Goal: Information Seeking & Learning: Check status

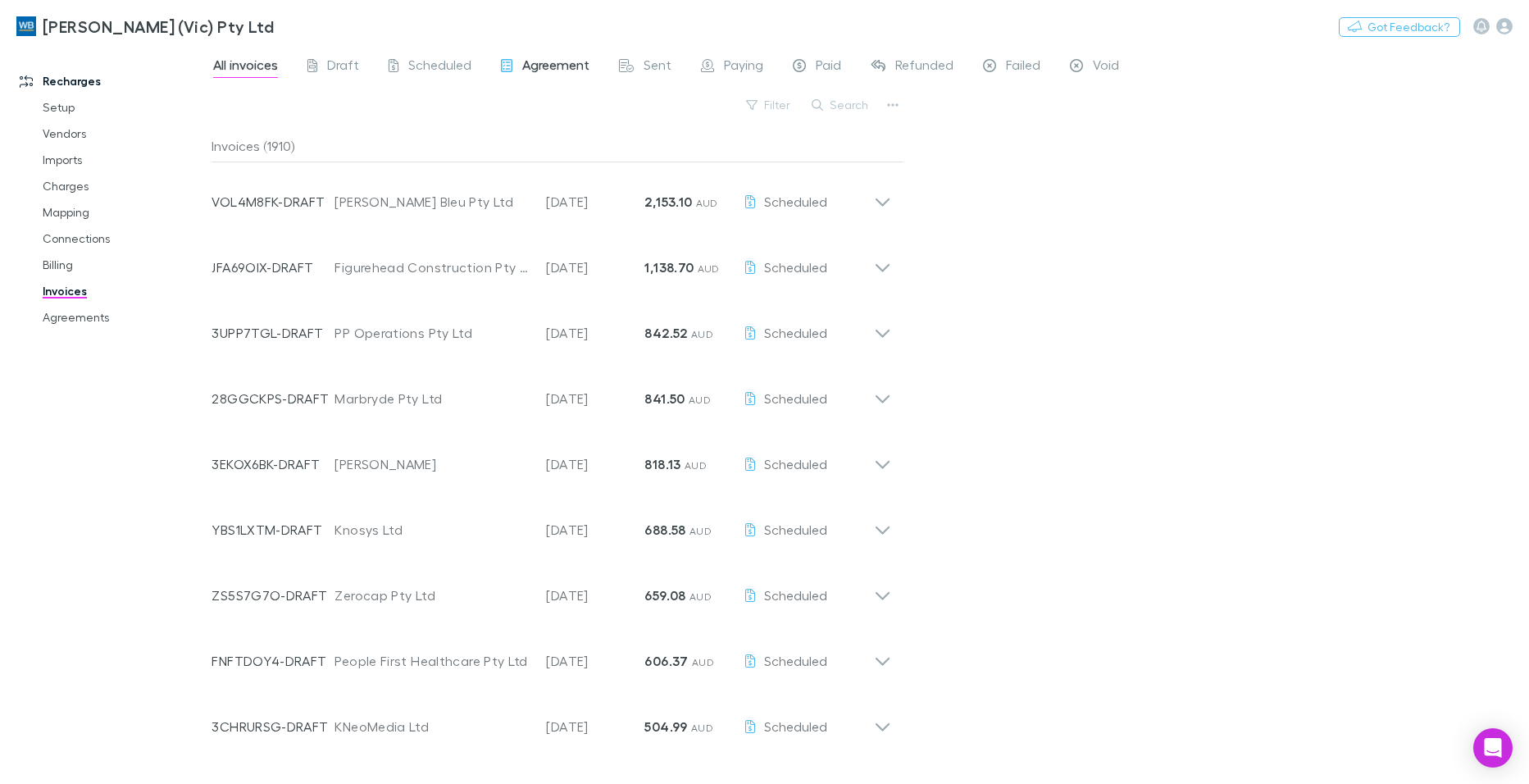
click at [567, 62] on span "Agreement" at bounding box center [556, 67] width 67 height 21
click at [80, 320] on link "Agreements" at bounding box center [123, 317] width 195 height 26
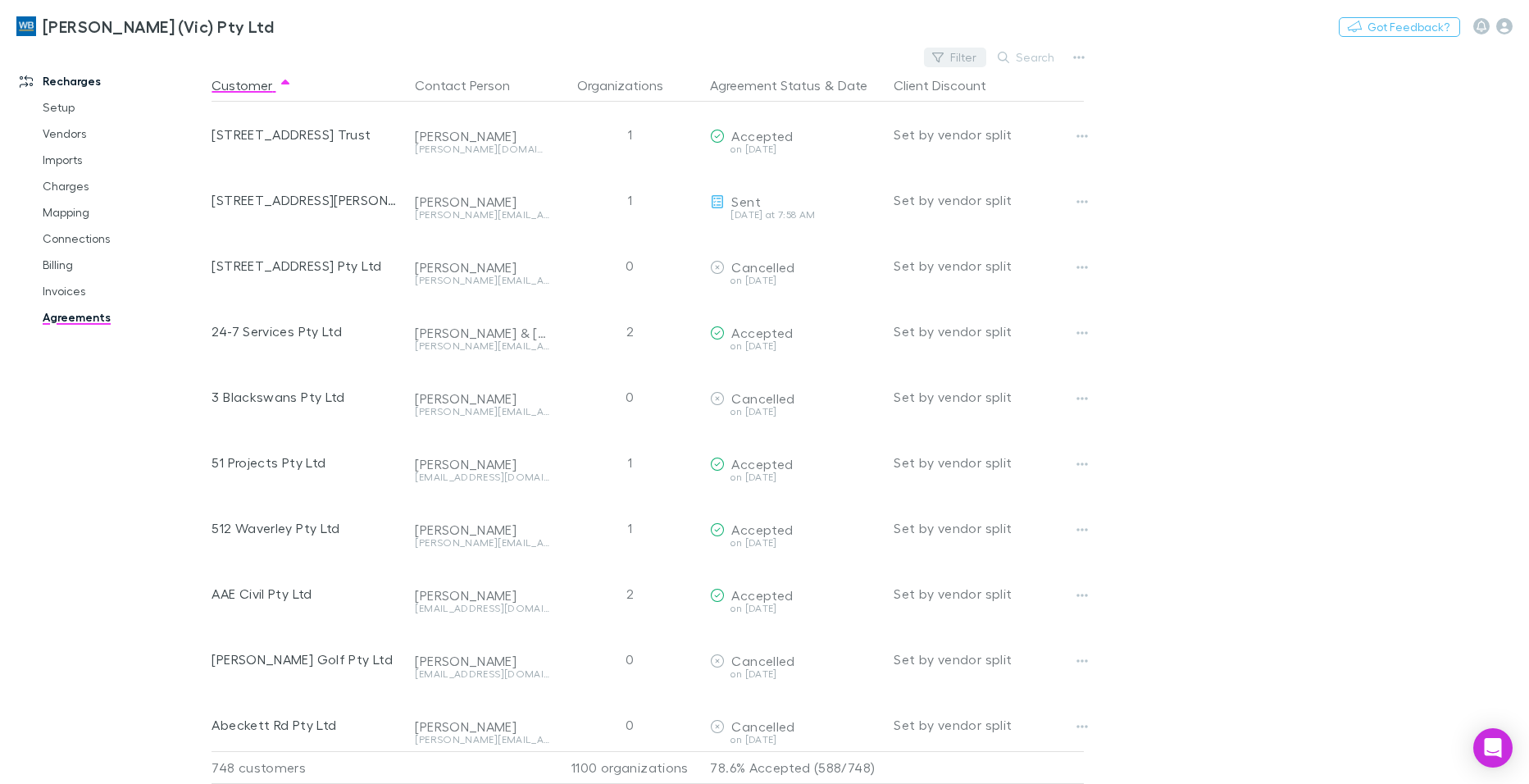
click at [957, 56] on button "Filter" at bounding box center [955, 57] width 62 height 20
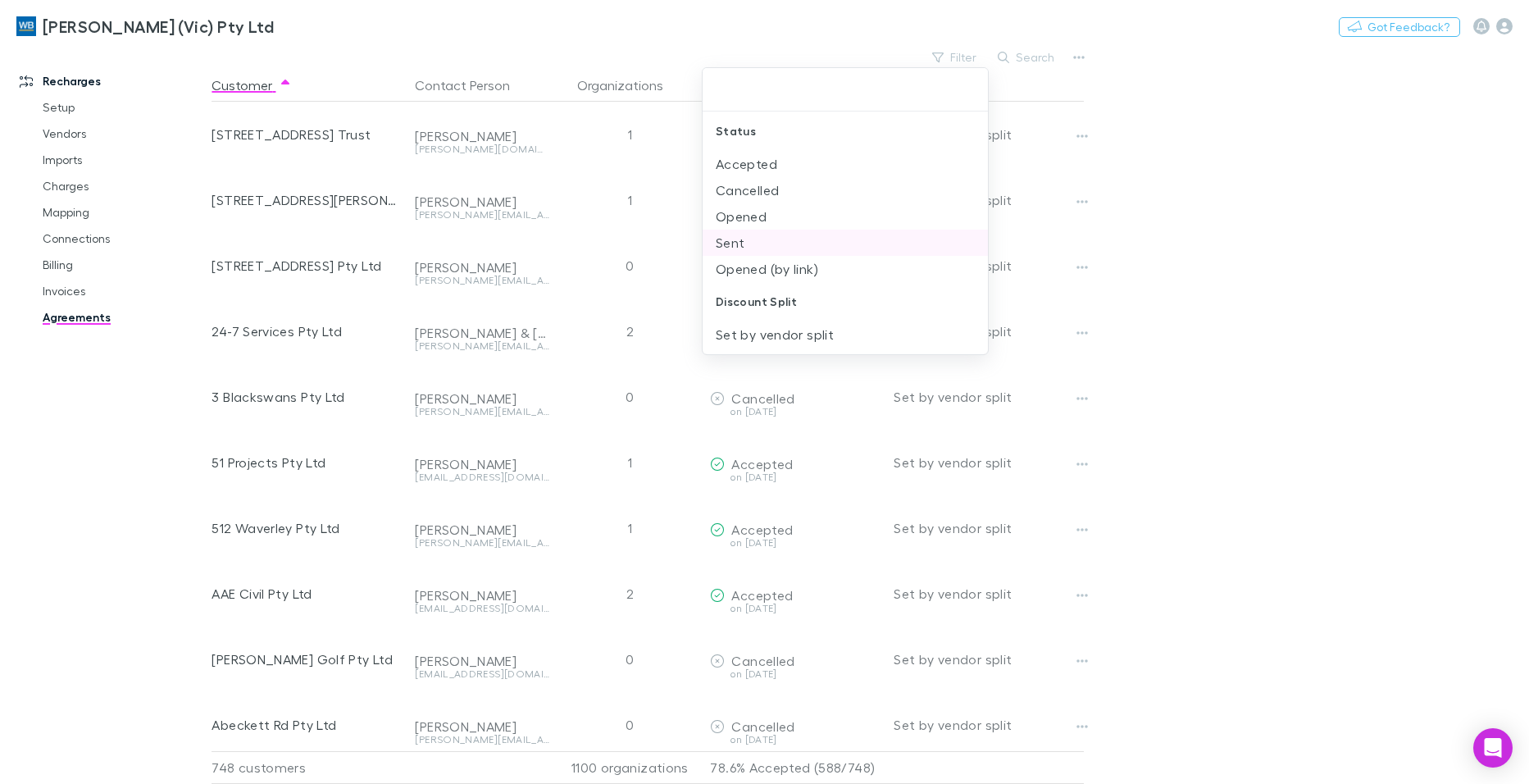
click at [743, 240] on li "Sent" at bounding box center [846, 243] width 286 height 26
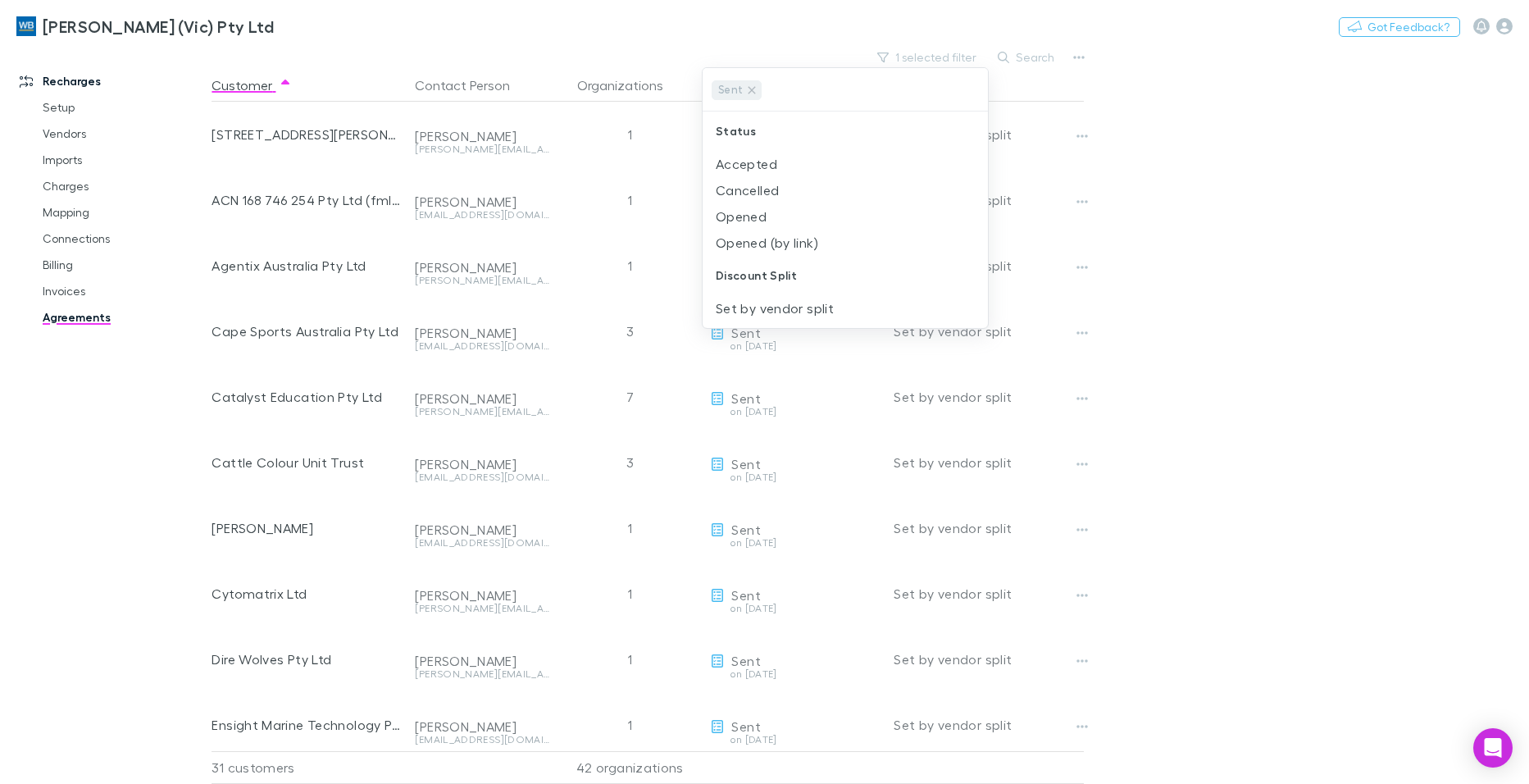
click at [1226, 25] on div at bounding box center [764, 392] width 1529 height 784
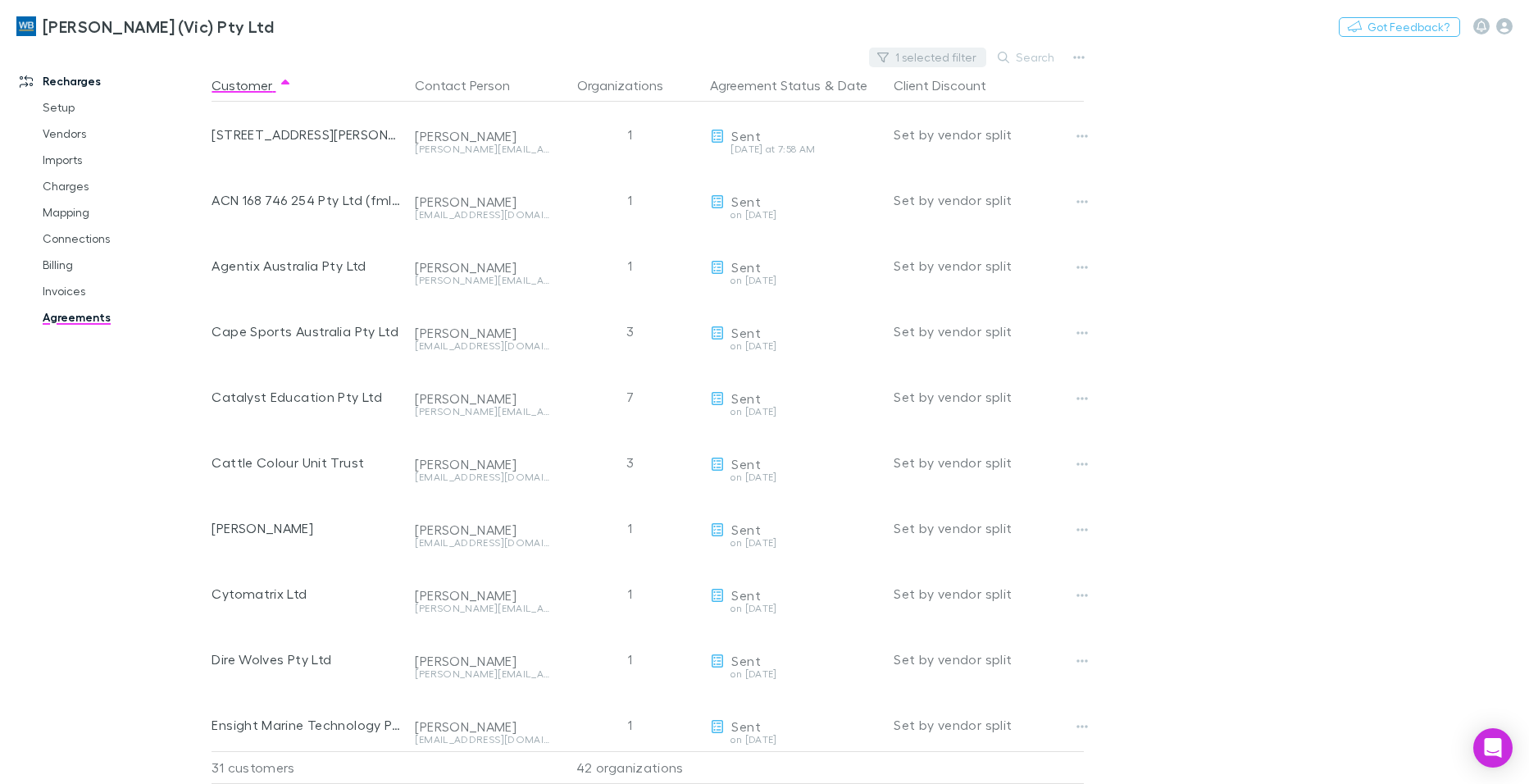
click at [939, 53] on button "1 selected filter" at bounding box center [928, 57] width 117 height 20
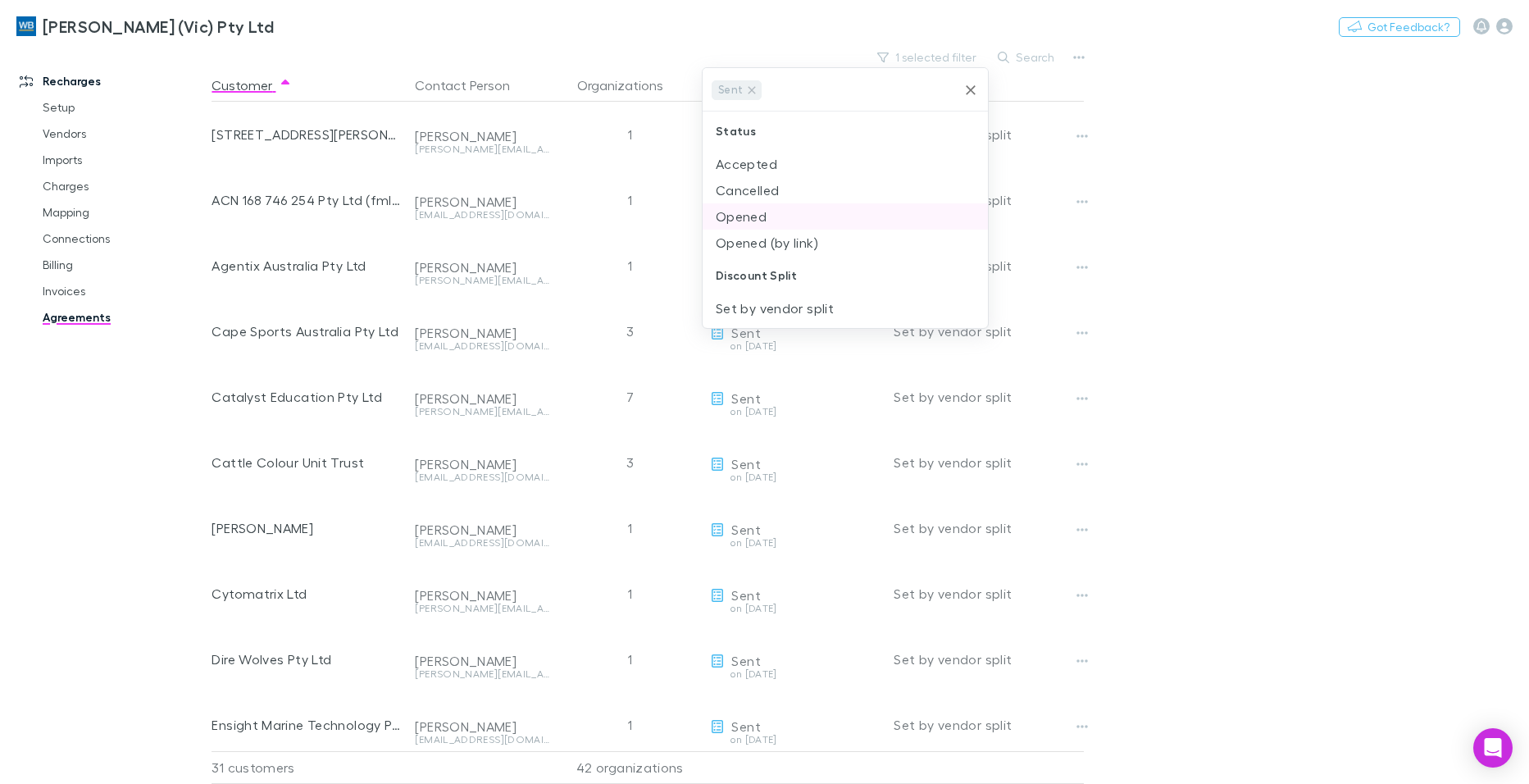
click at [783, 220] on li "Opened" at bounding box center [846, 217] width 286 height 26
click at [813, 212] on li "Opened (by link)" at bounding box center [846, 217] width 286 height 26
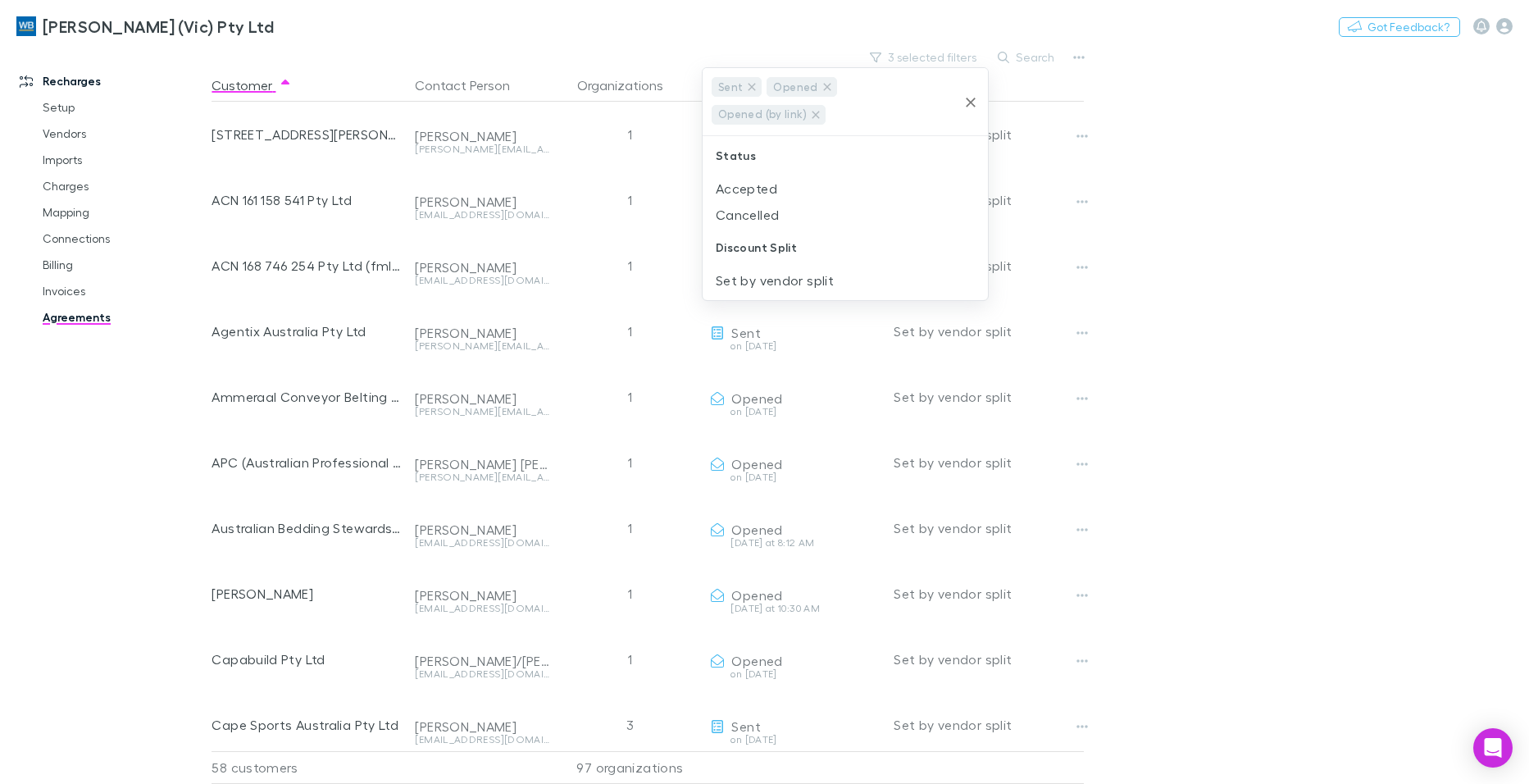
click at [1224, 33] on div at bounding box center [764, 392] width 1529 height 784
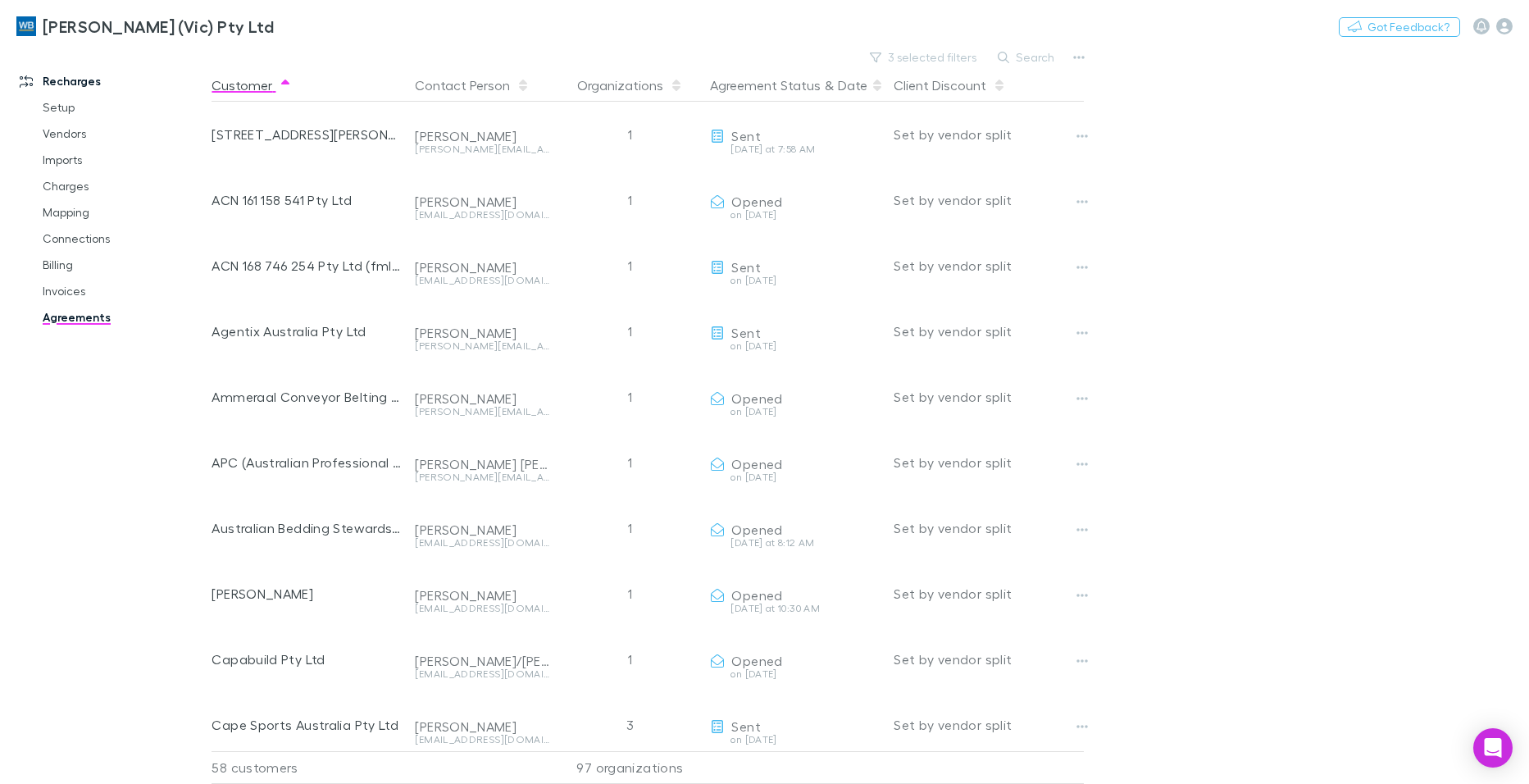
click at [247, 89] on button "Customer" at bounding box center [252, 85] width 80 height 33
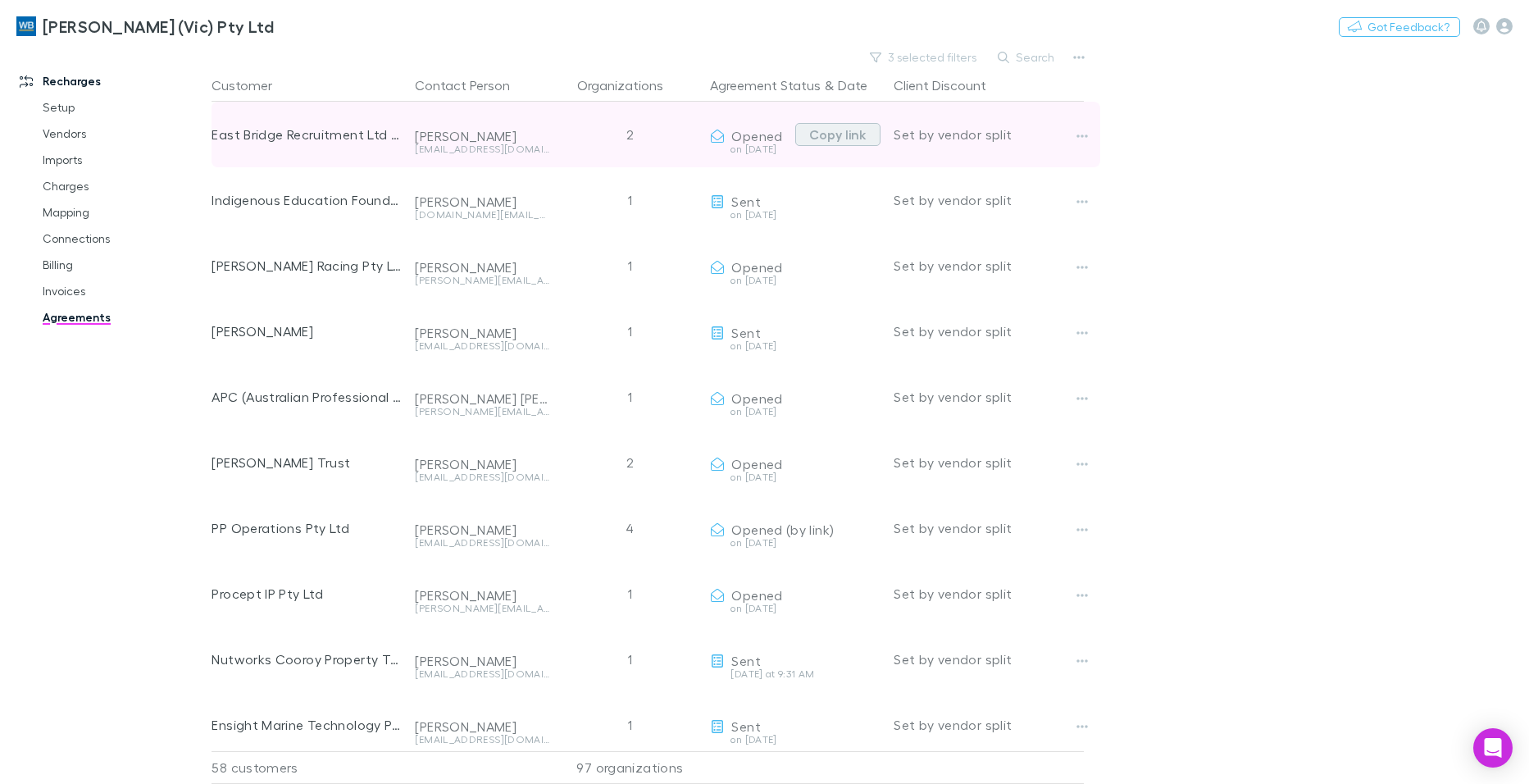
click at [821, 133] on button "Copy link" at bounding box center [838, 135] width 85 height 23
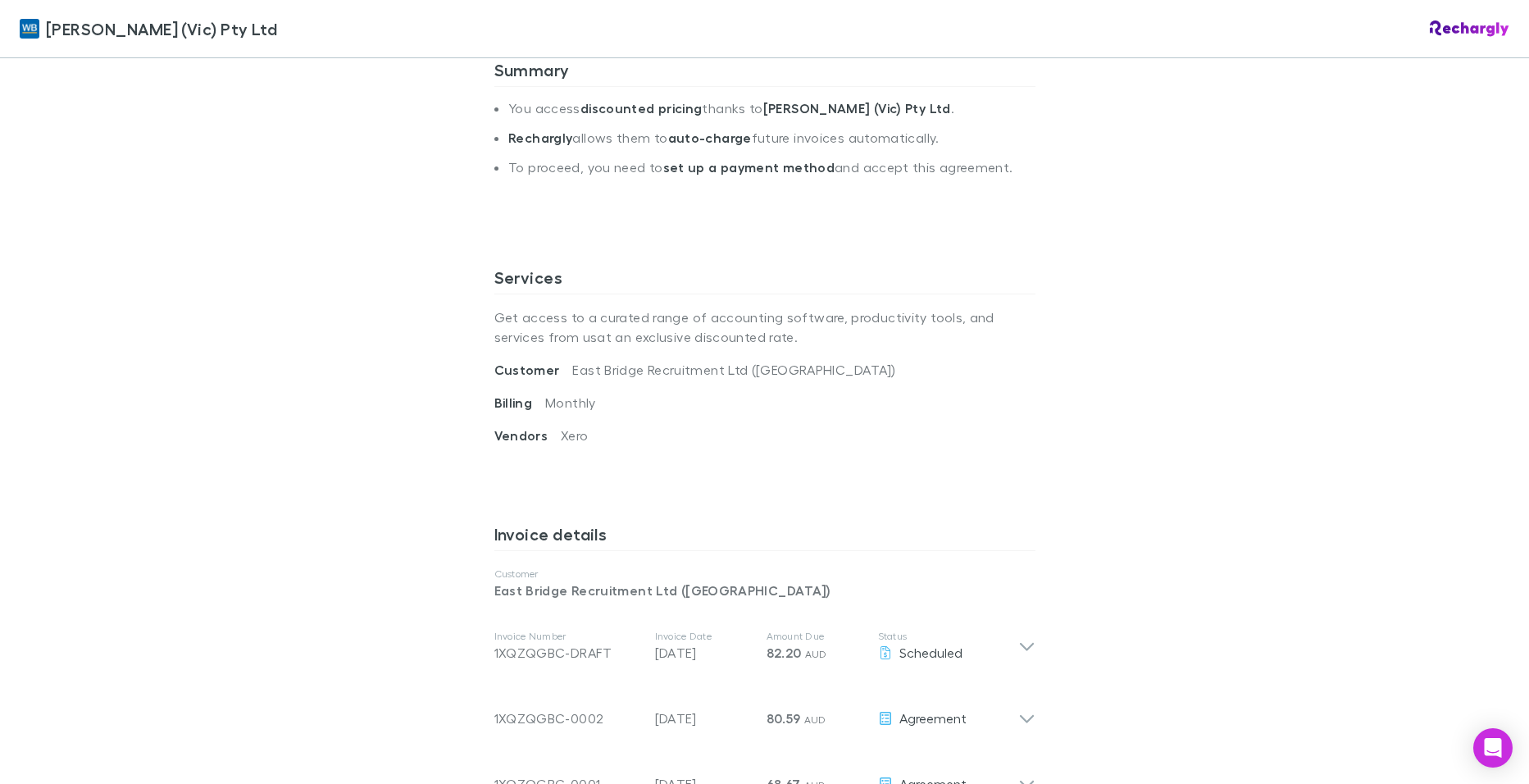
scroll to position [738, 0]
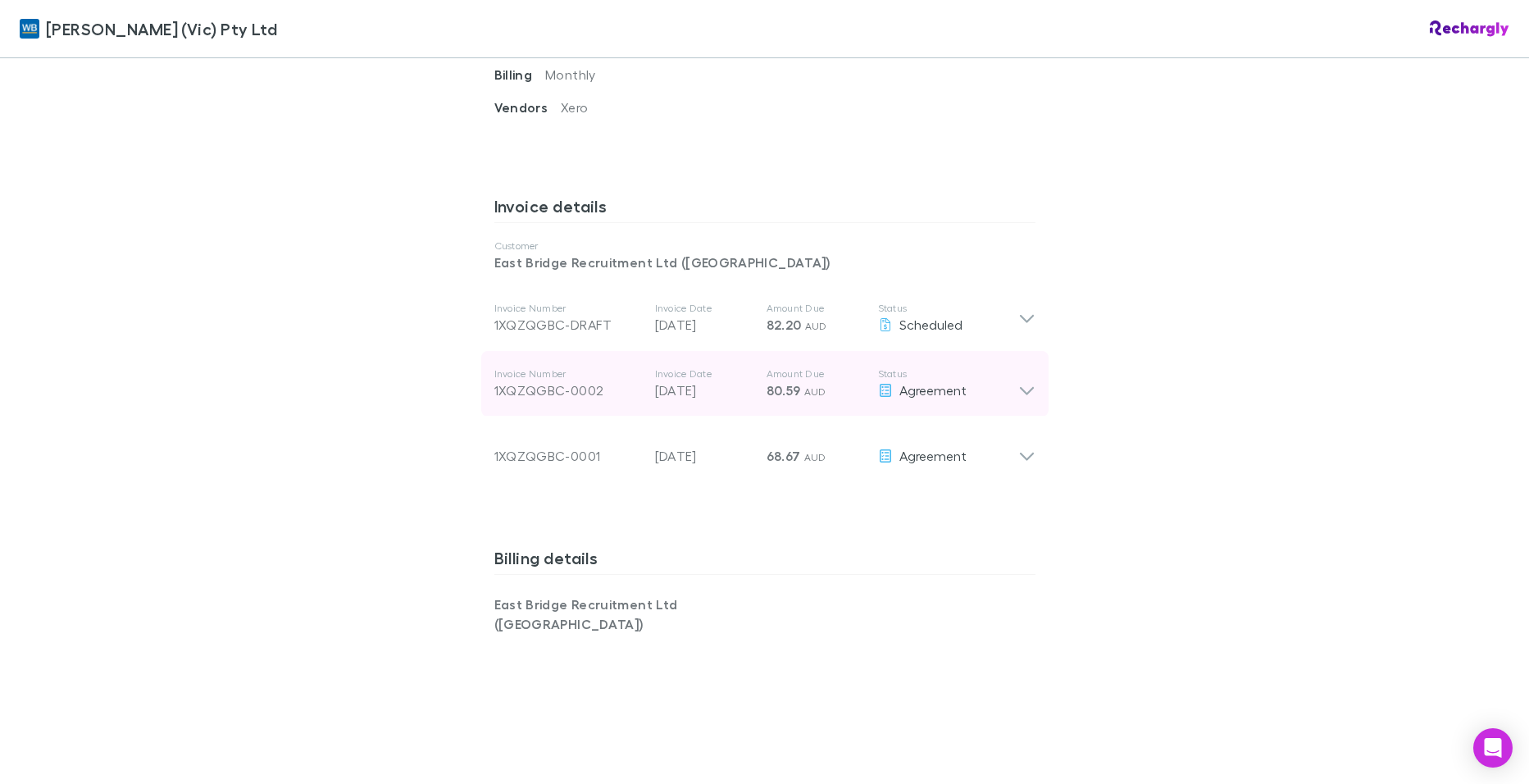
click at [1019, 387] on icon at bounding box center [1026, 383] width 17 height 33
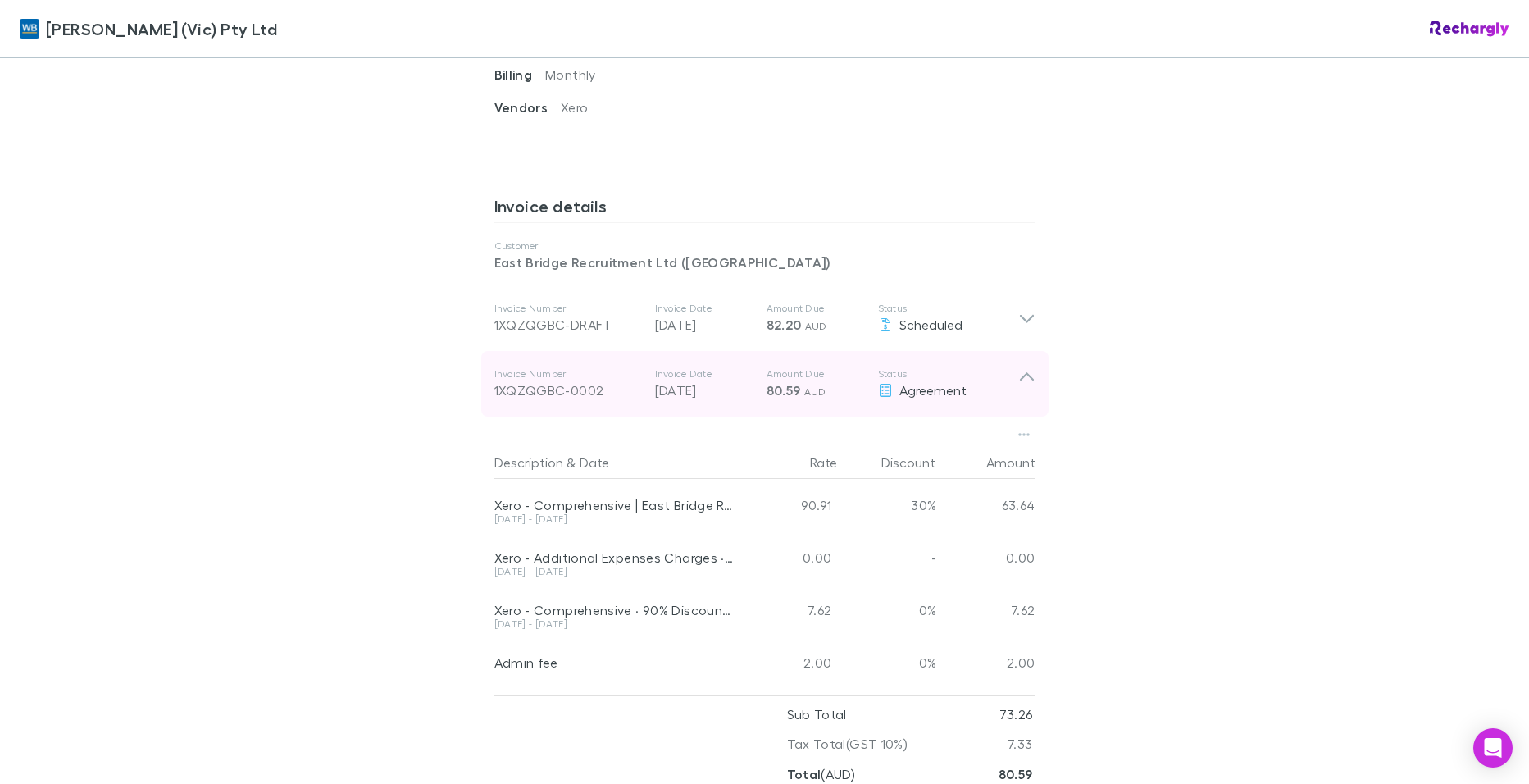
click at [1019, 387] on icon at bounding box center [1026, 383] width 17 height 33
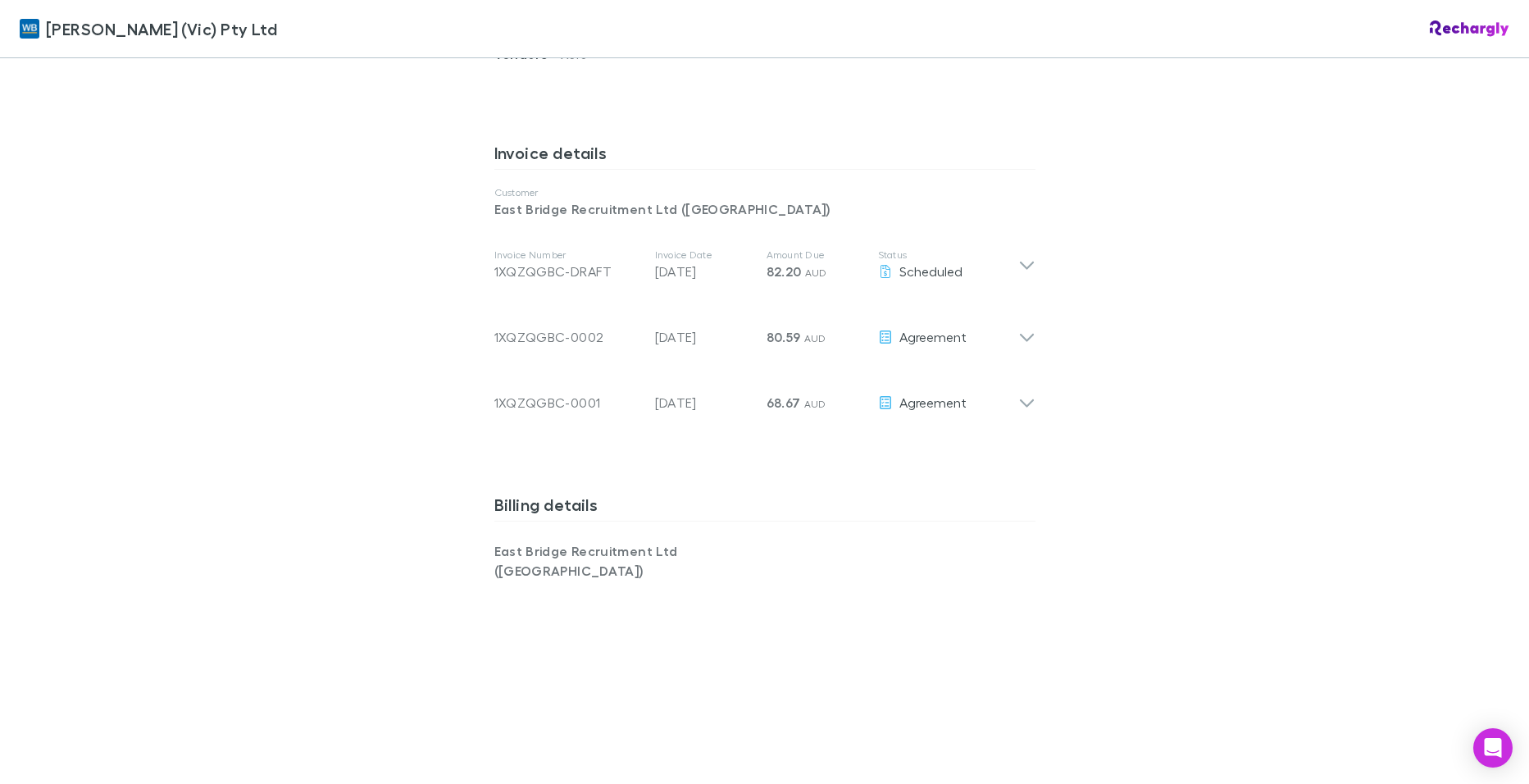
scroll to position [820, 0]
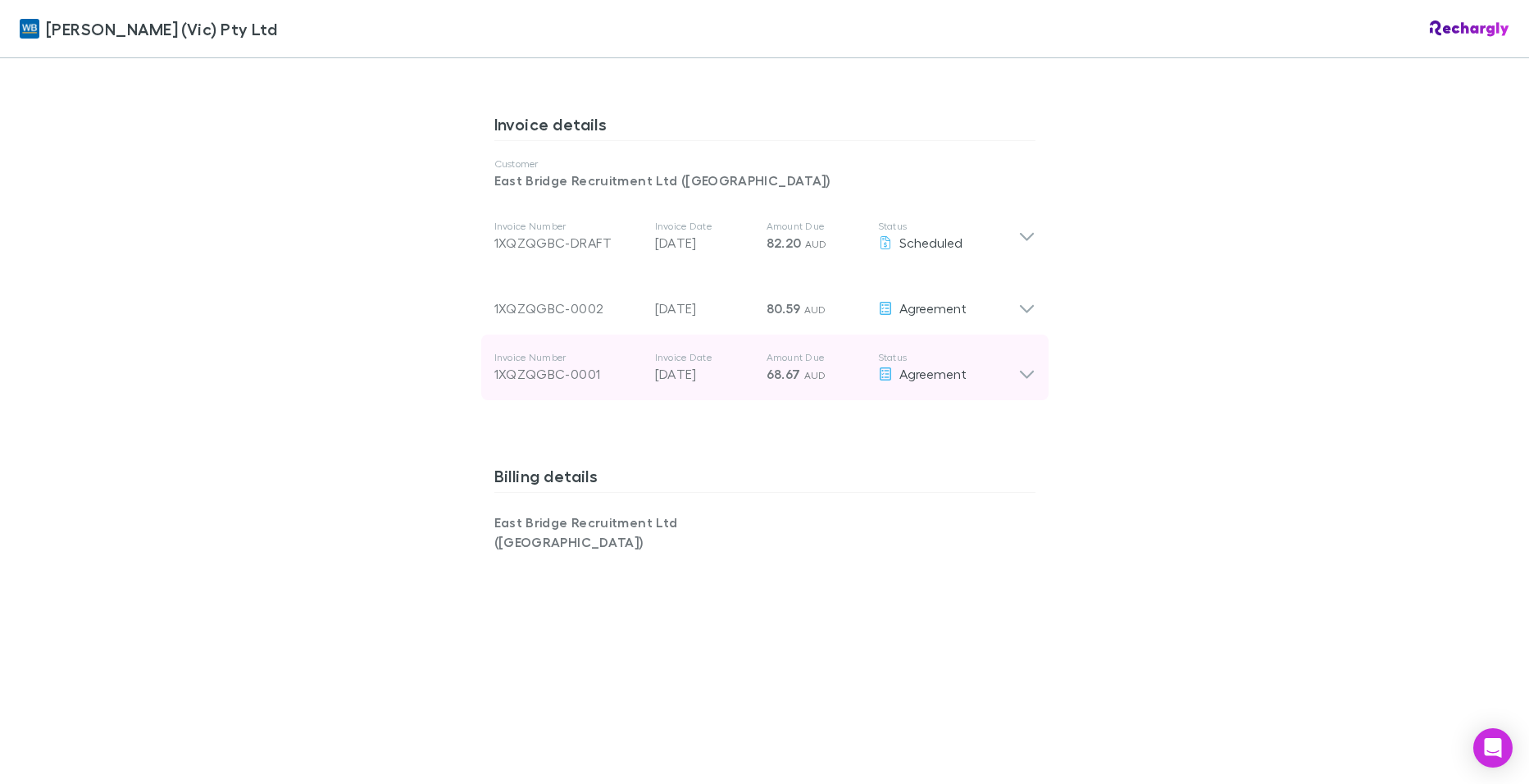
click at [1031, 365] on div "Invoice Number 1XQZQGBC-0001 Invoice Date 28 Jul 2025 Amount Due 68.67 AUD Stat…" at bounding box center [764, 367] width 567 height 66
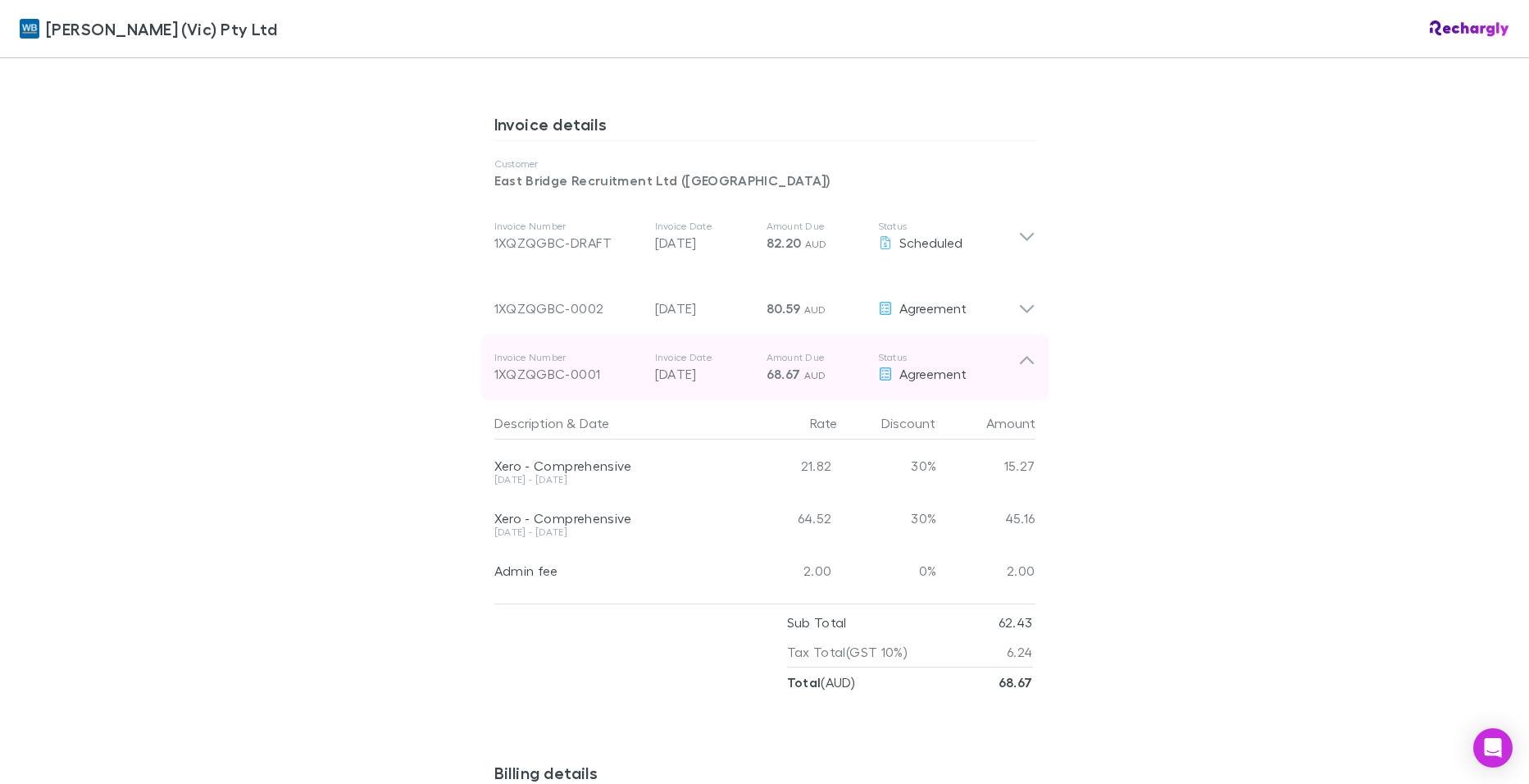
click at [1022, 357] on icon at bounding box center [1026, 367] width 17 height 33
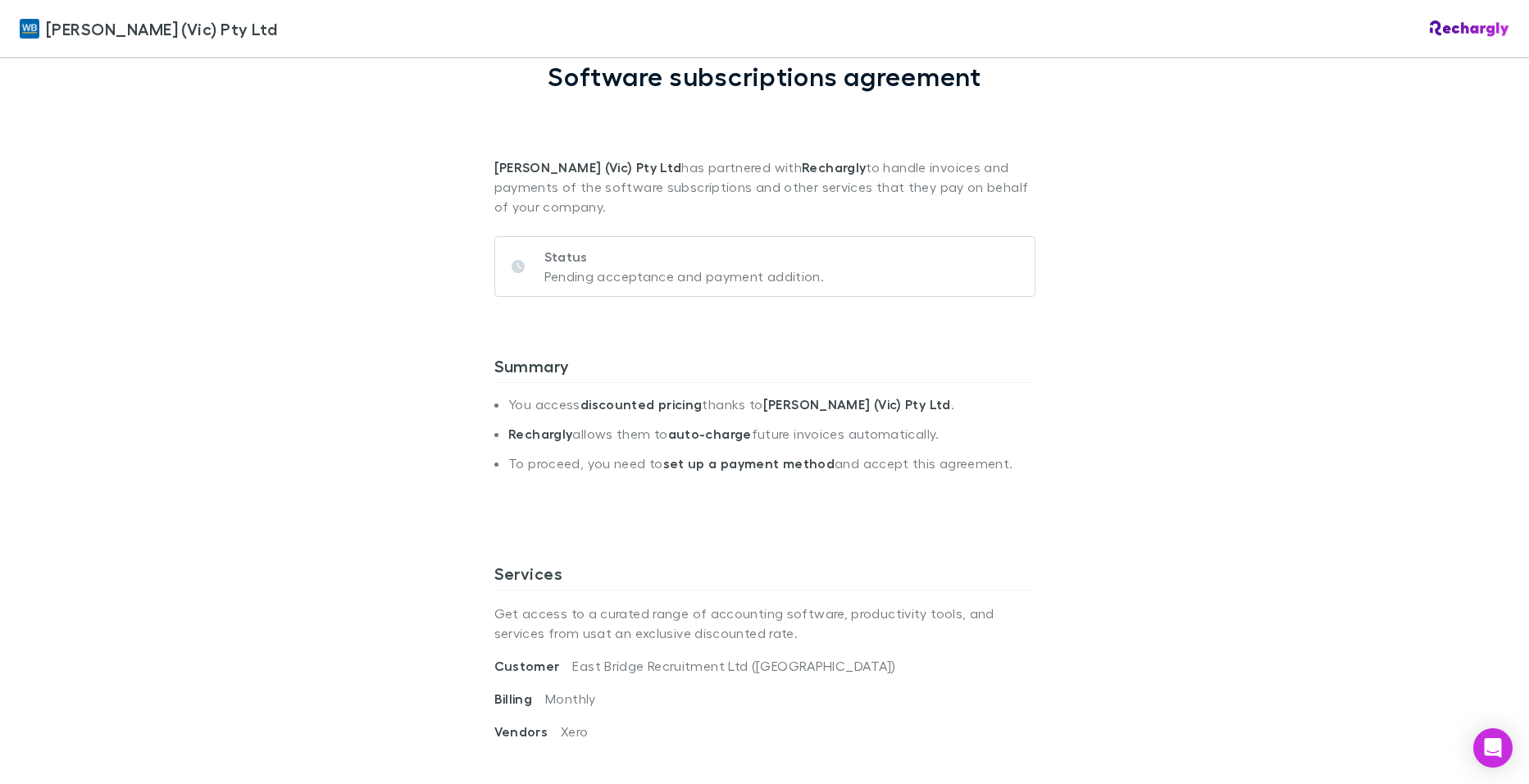
scroll to position [0, 0]
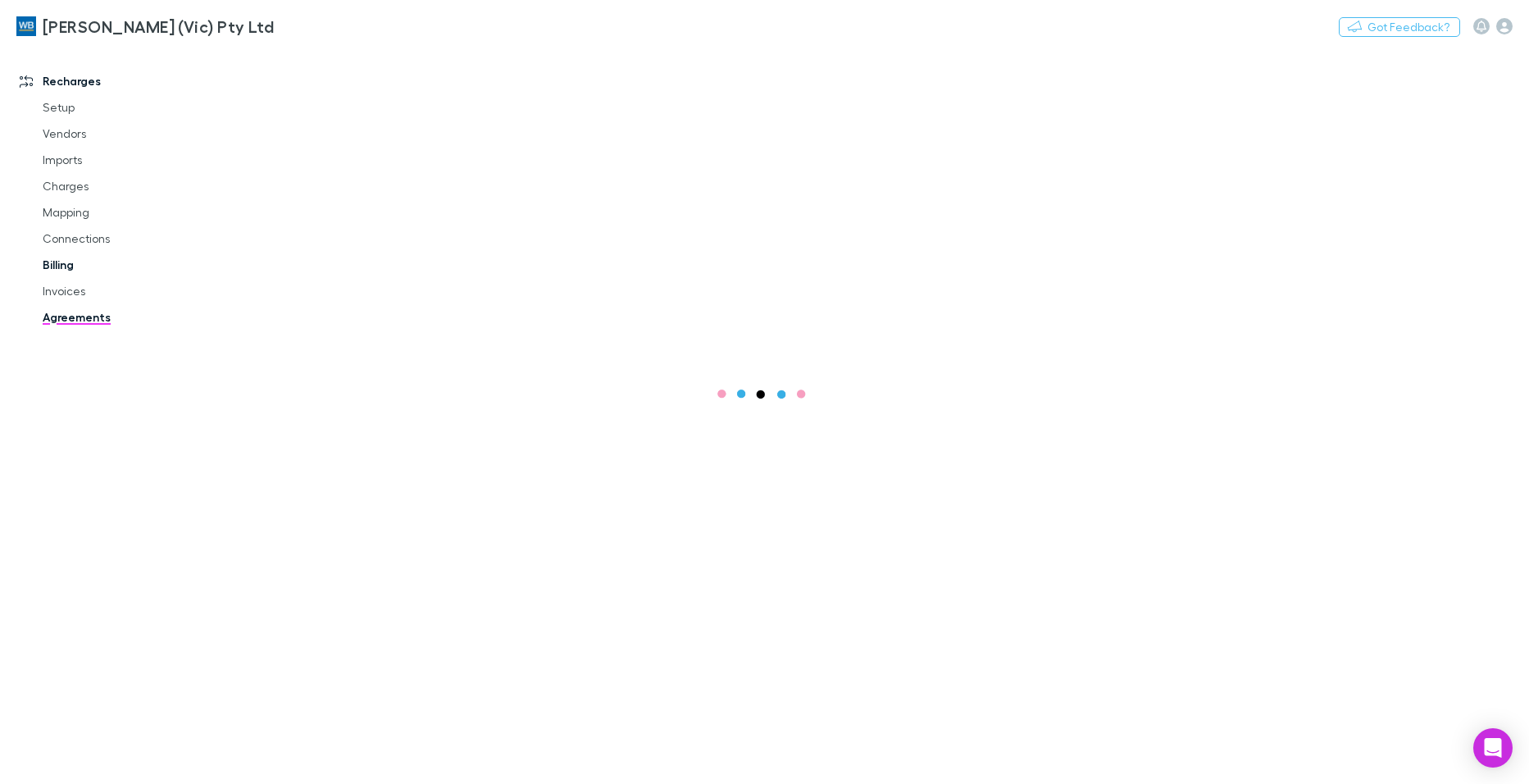
click at [62, 264] on link "Billing" at bounding box center [123, 265] width 195 height 26
click at [50, 264] on link "Billing" at bounding box center [123, 265] width 195 height 26
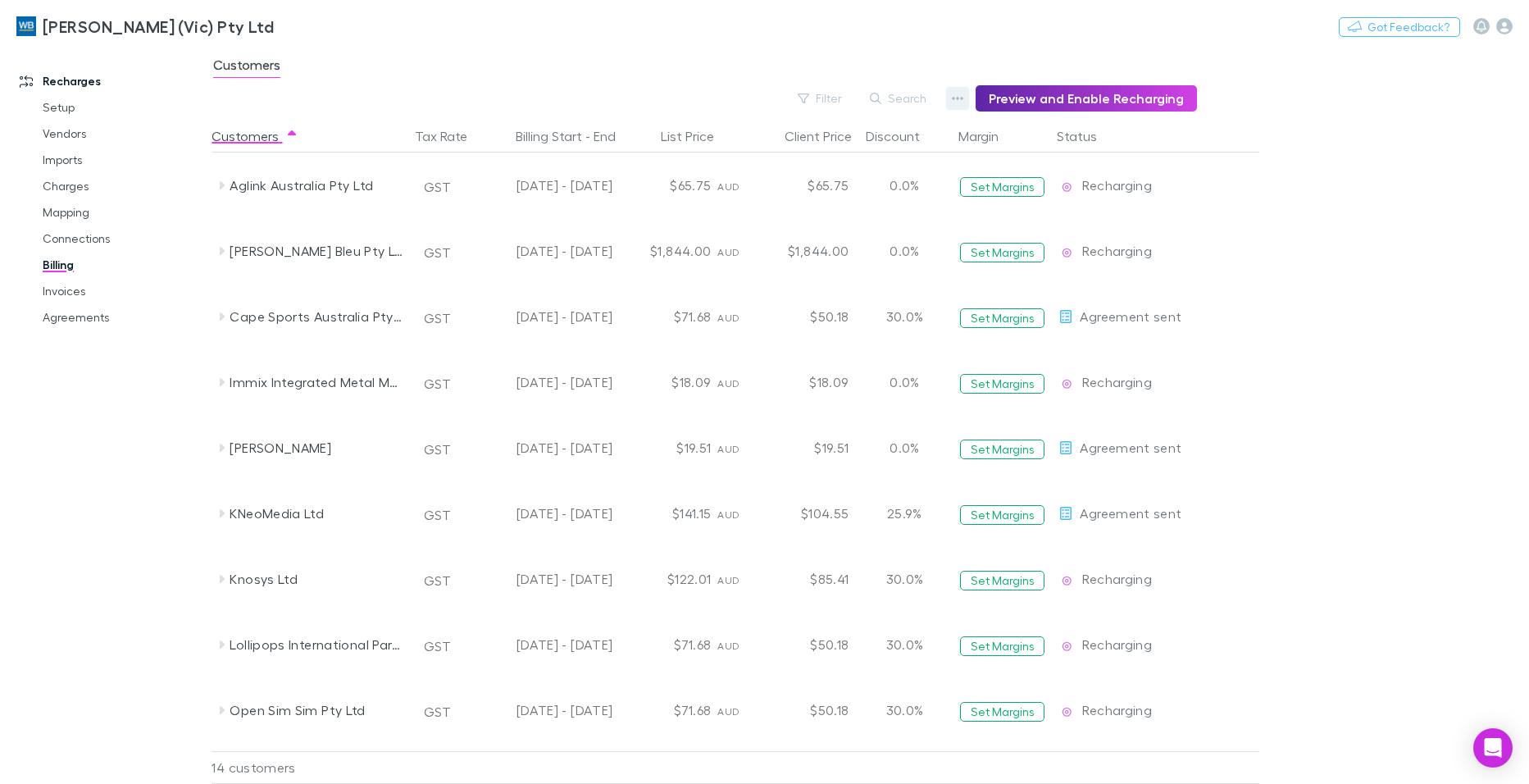
click at [964, 99] on icon "button" at bounding box center [958, 99] width 11 height 3
click at [963, 96] on div at bounding box center [764, 392] width 1529 height 784
click at [1082, 134] on button "Status" at bounding box center [1086, 136] width 60 height 33
click at [963, 99] on icon "button" at bounding box center [957, 99] width 11 height 13
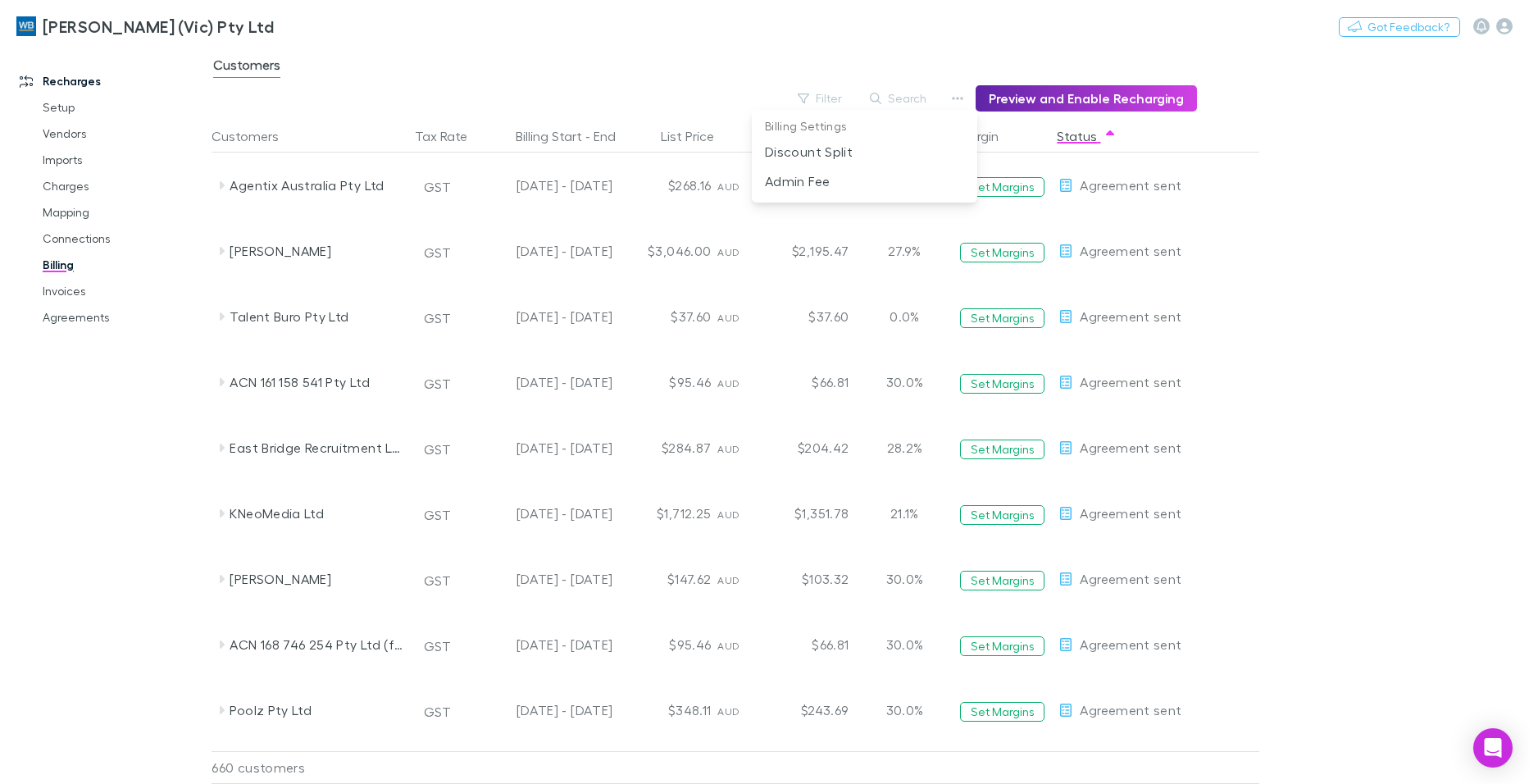
click at [1098, 133] on div at bounding box center [764, 392] width 1529 height 784
click at [843, 98] on button "Filter" at bounding box center [821, 99] width 62 height 20
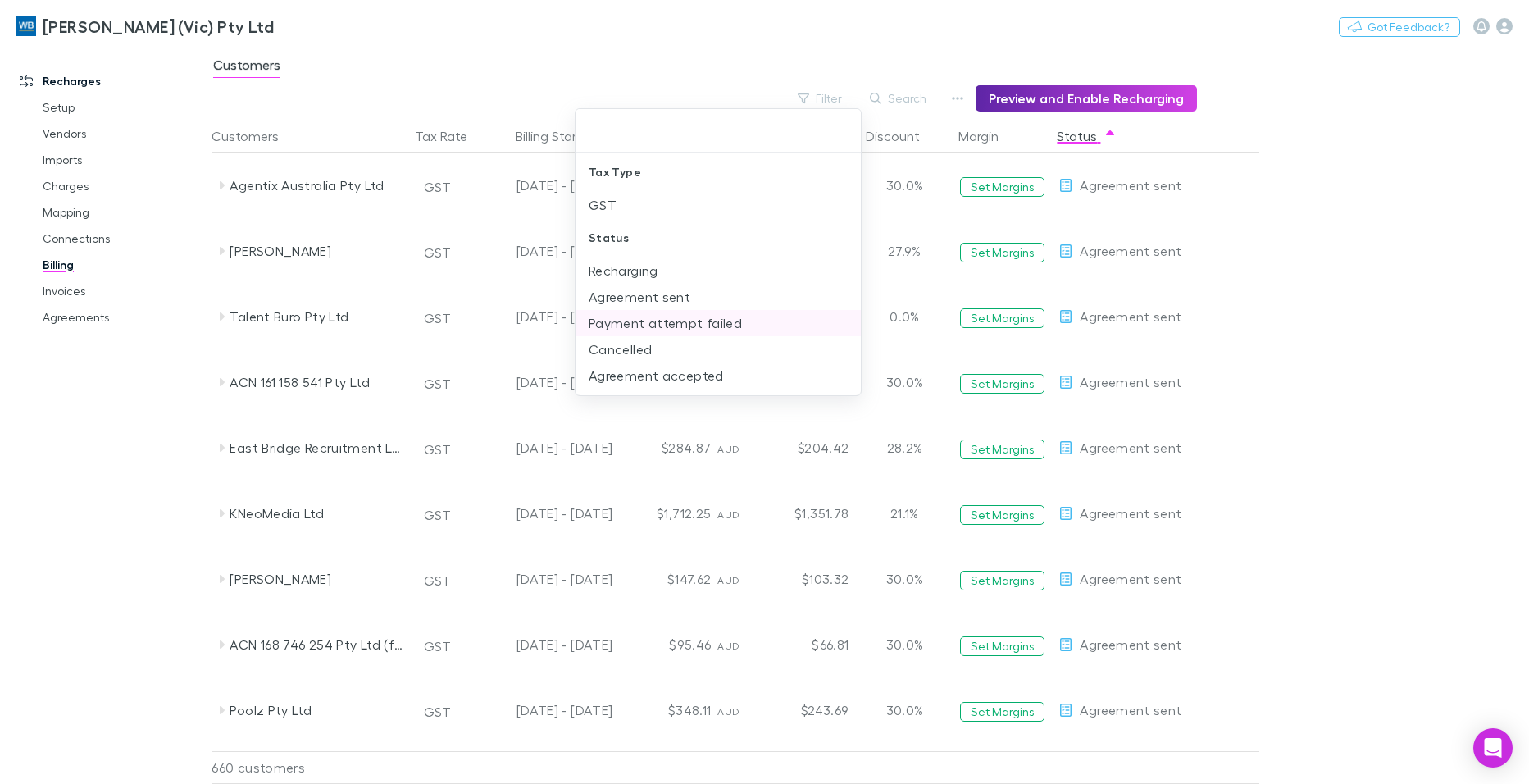
click at [682, 330] on li "Payment attempt failed" at bounding box center [719, 323] width 286 height 26
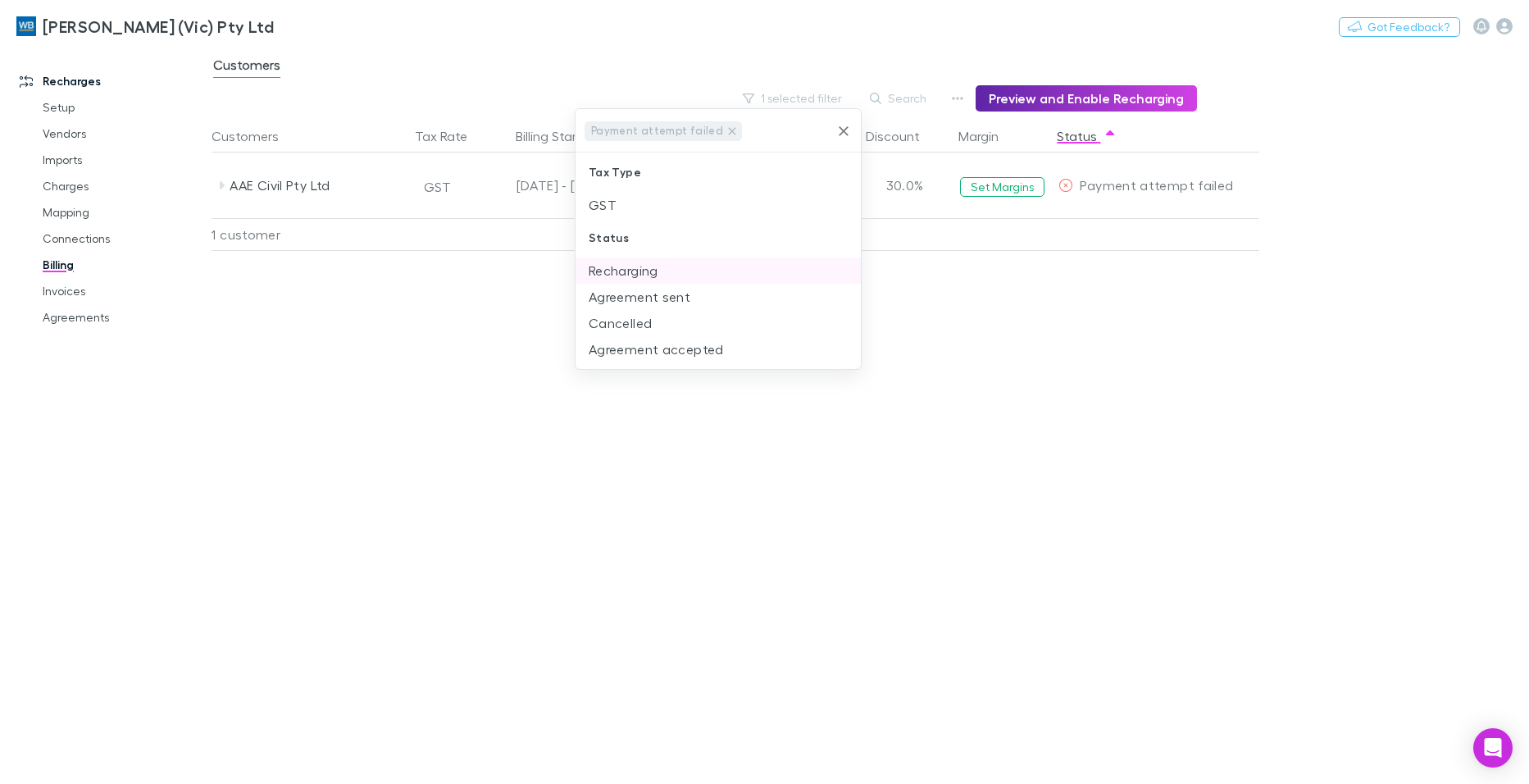
click at [632, 277] on li "Recharging" at bounding box center [719, 271] width 286 height 26
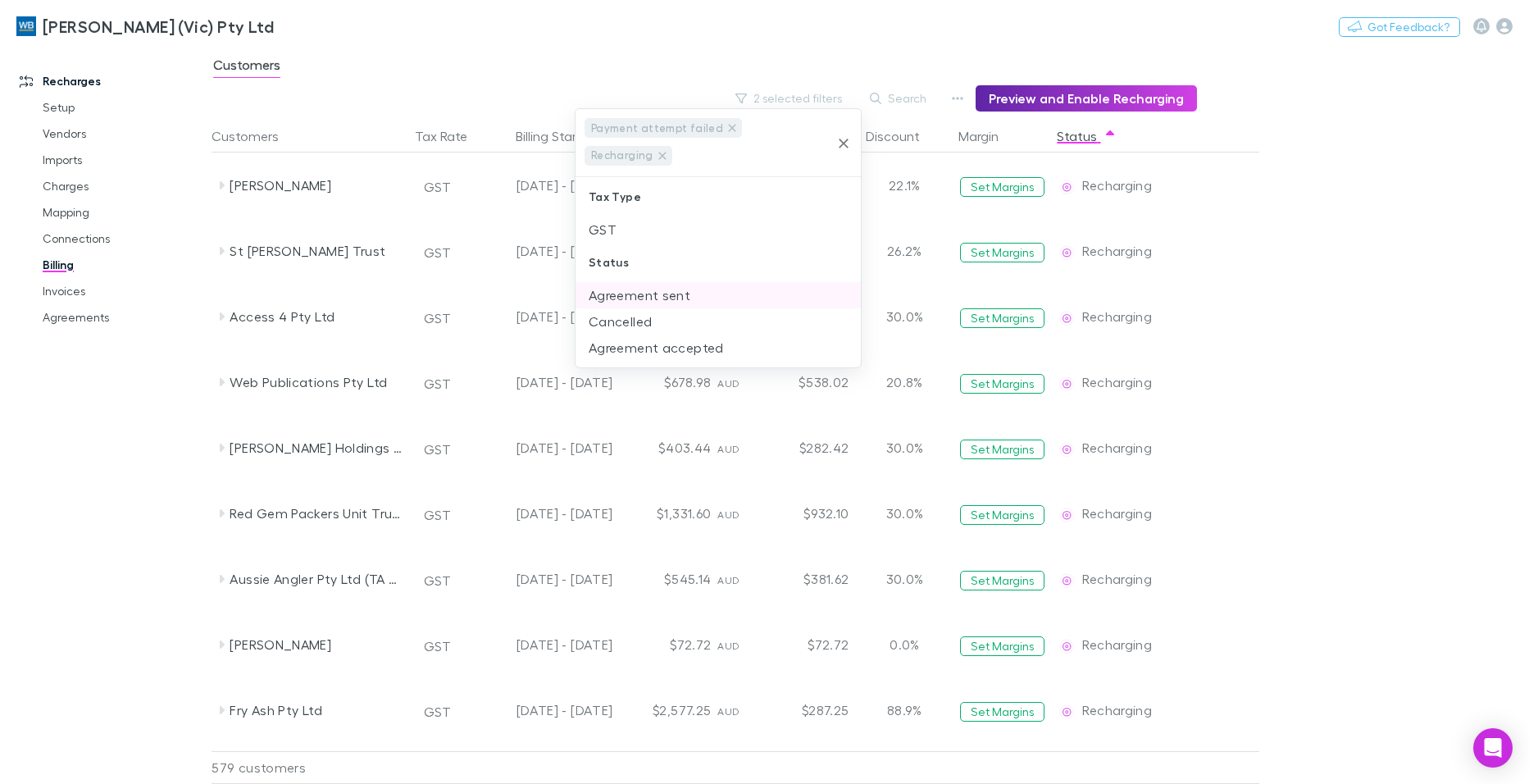
click at [637, 295] on li "Agreement sent" at bounding box center [719, 296] width 286 height 26
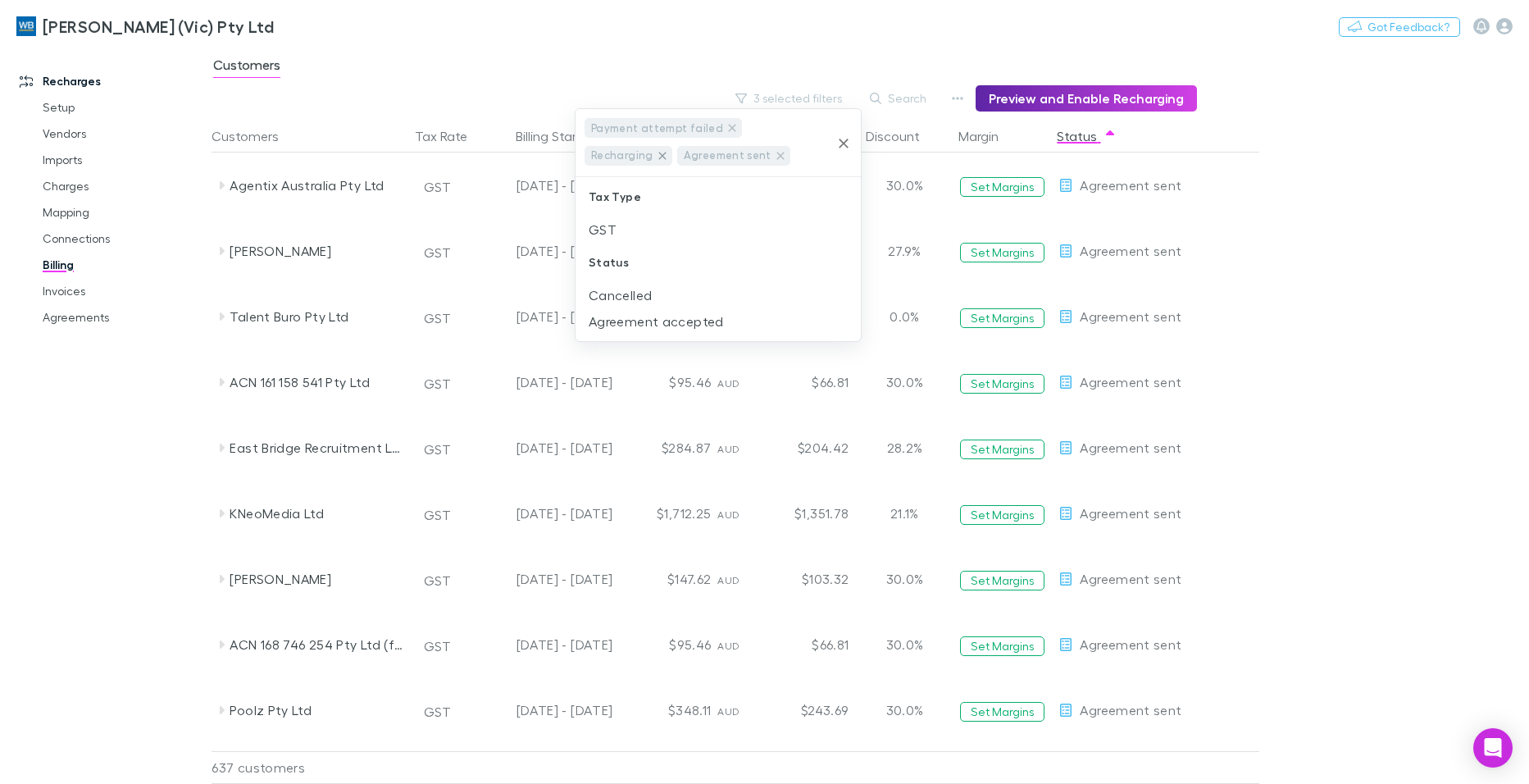
click at [669, 149] on icon at bounding box center [663, 156] width 13 height 13
drag, startPoint x: 722, startPoint y: 127, endPoint x: 792, endPoint y: 13, distance: 133.8
click at [728, 127] on icon at bounding box center [732, 127] width 7 height 7
click at [844, 127] on icon "Clear" at bounding box center [844, 131] width 16 height 16
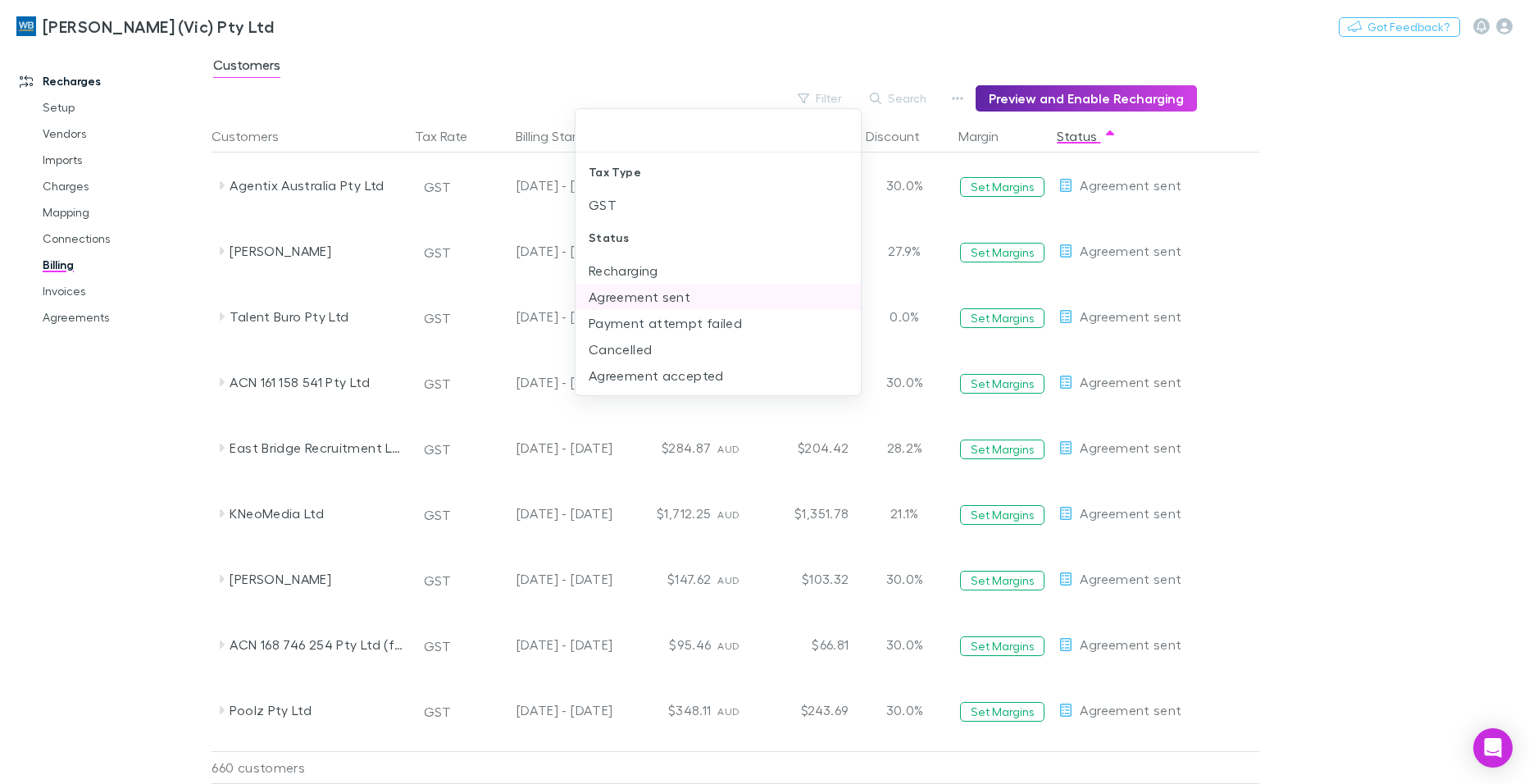
click at [677, 296] on li "Agreement sent" at bounding box center [719, 297] width 286 height 26
click at [1306, 95] on div at bounding box center [764, 392] width 1529 height 784
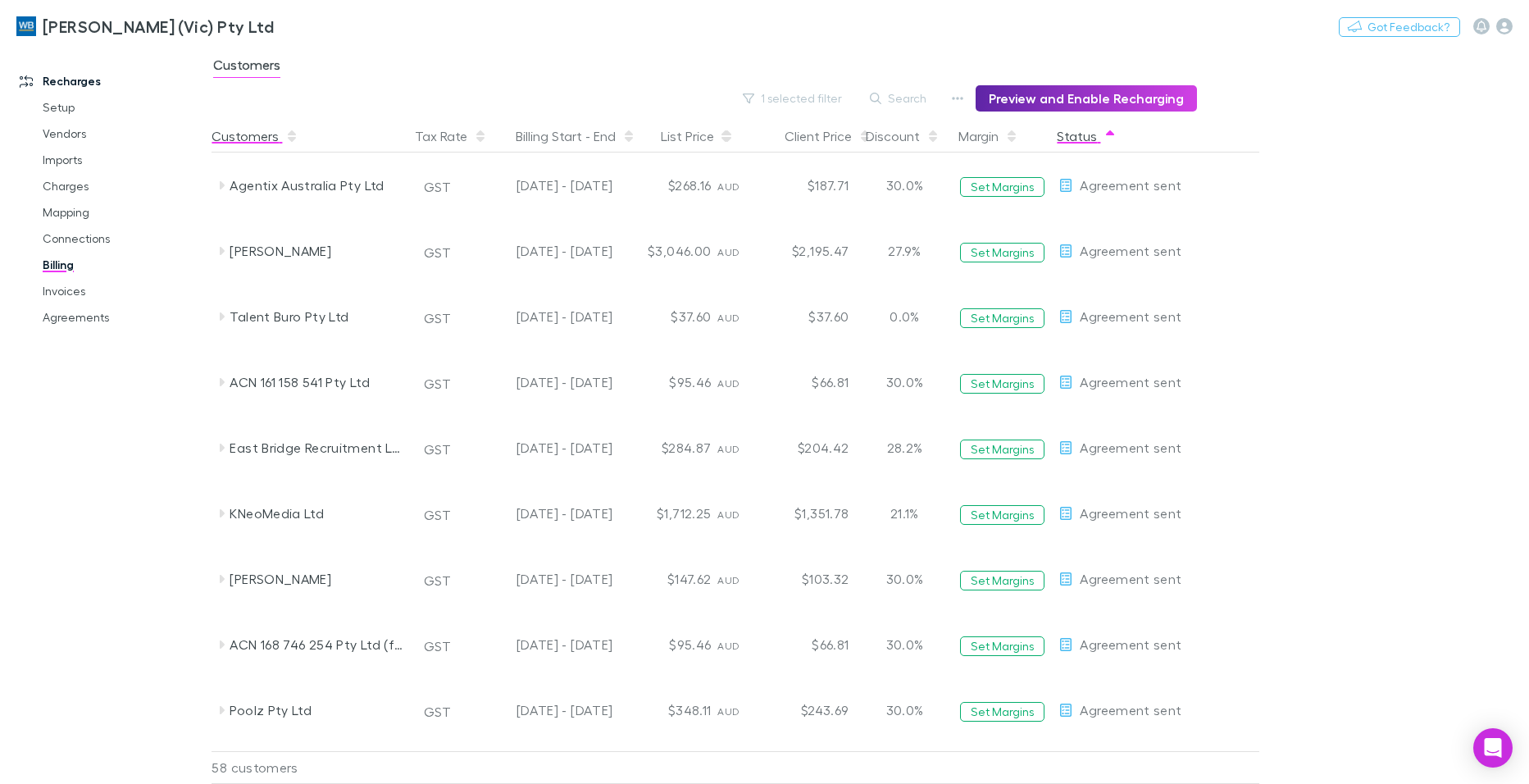
click at [250, 143] on button "Customers" at bounding box center [255, 136] width 87 height 33
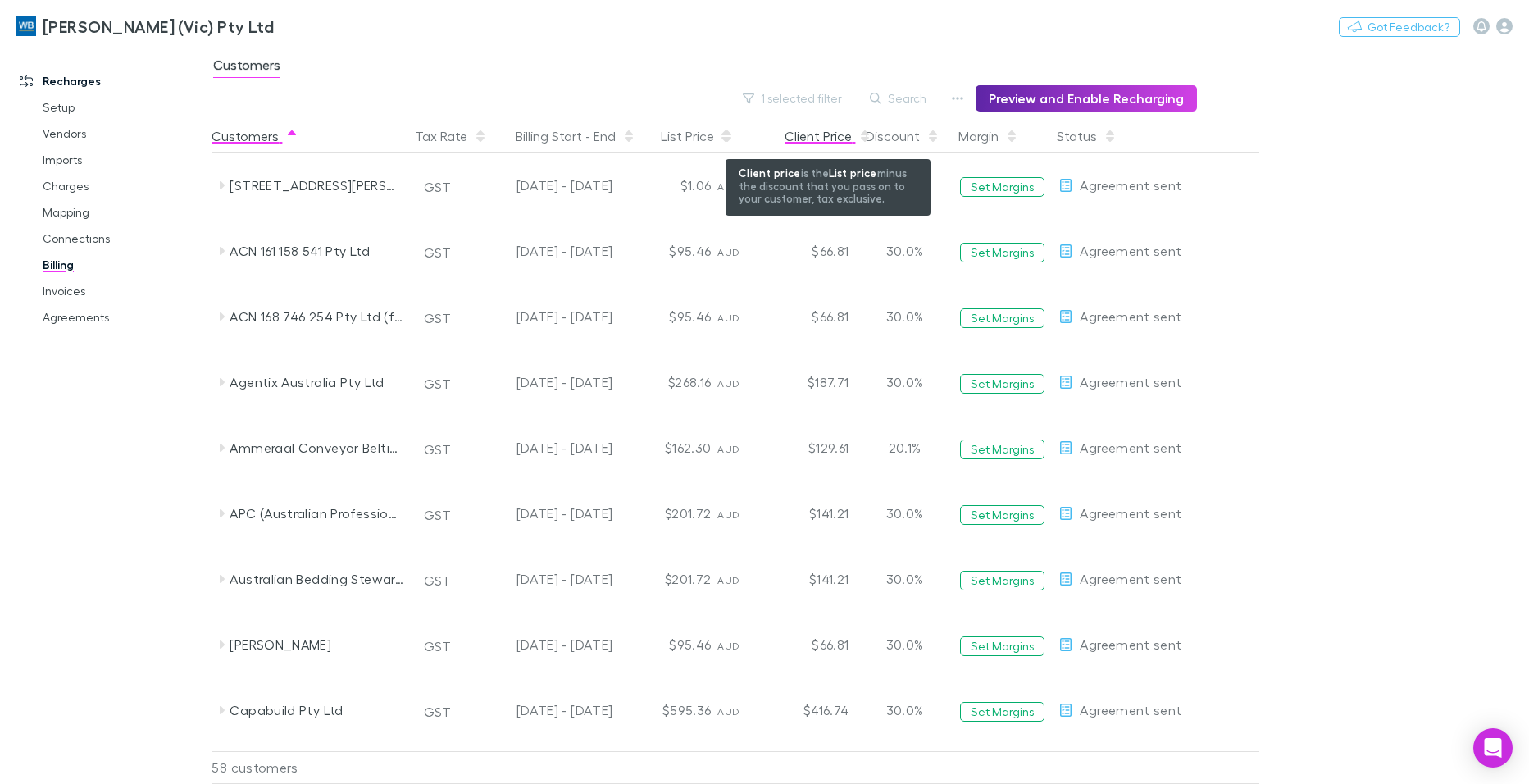
click at [829, 137] on div "Client Price" at bounding box center [829, 136] width 87 height 33
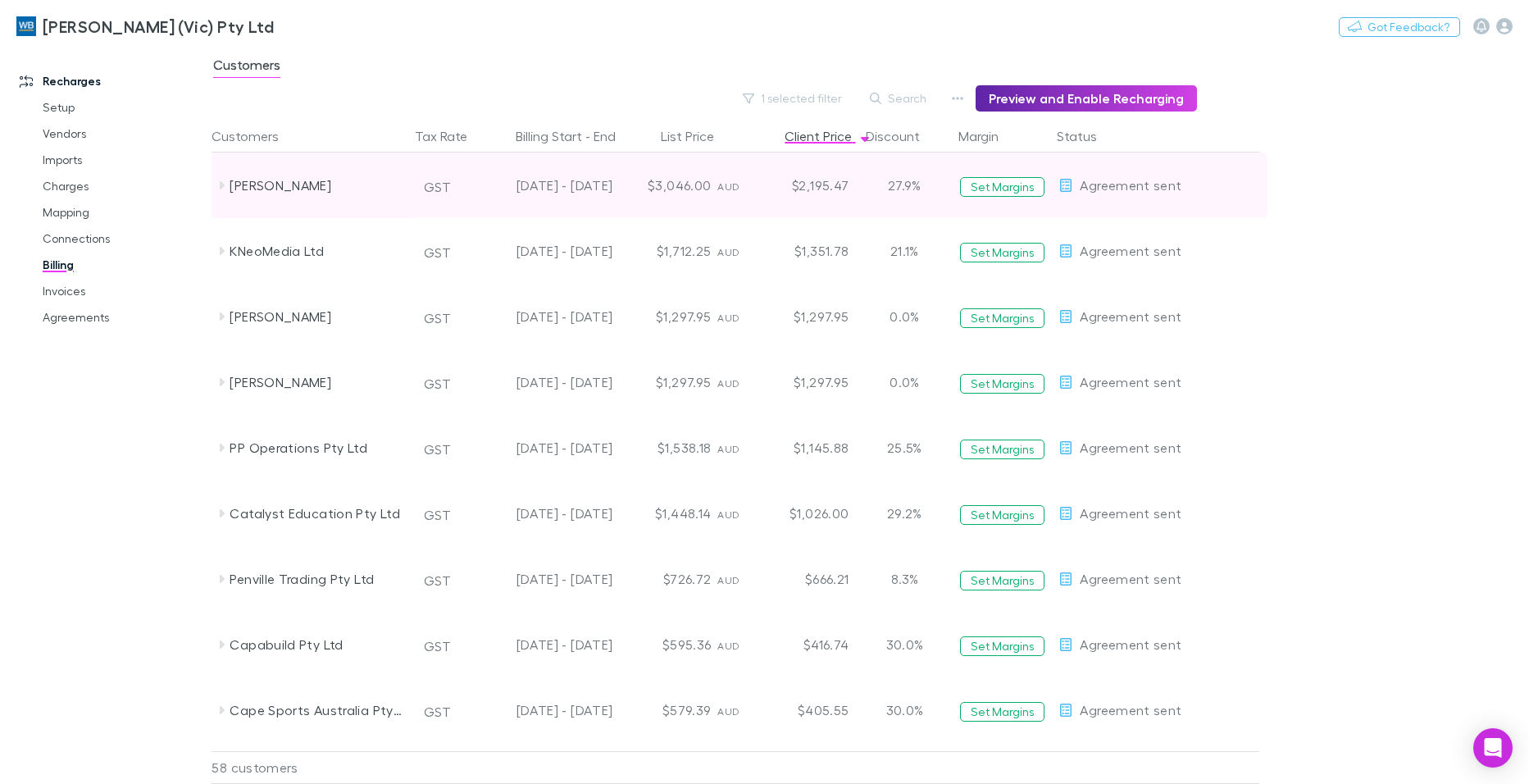
click at [225, 179] on icon at bounding box center [222, 186] width 13 height 13
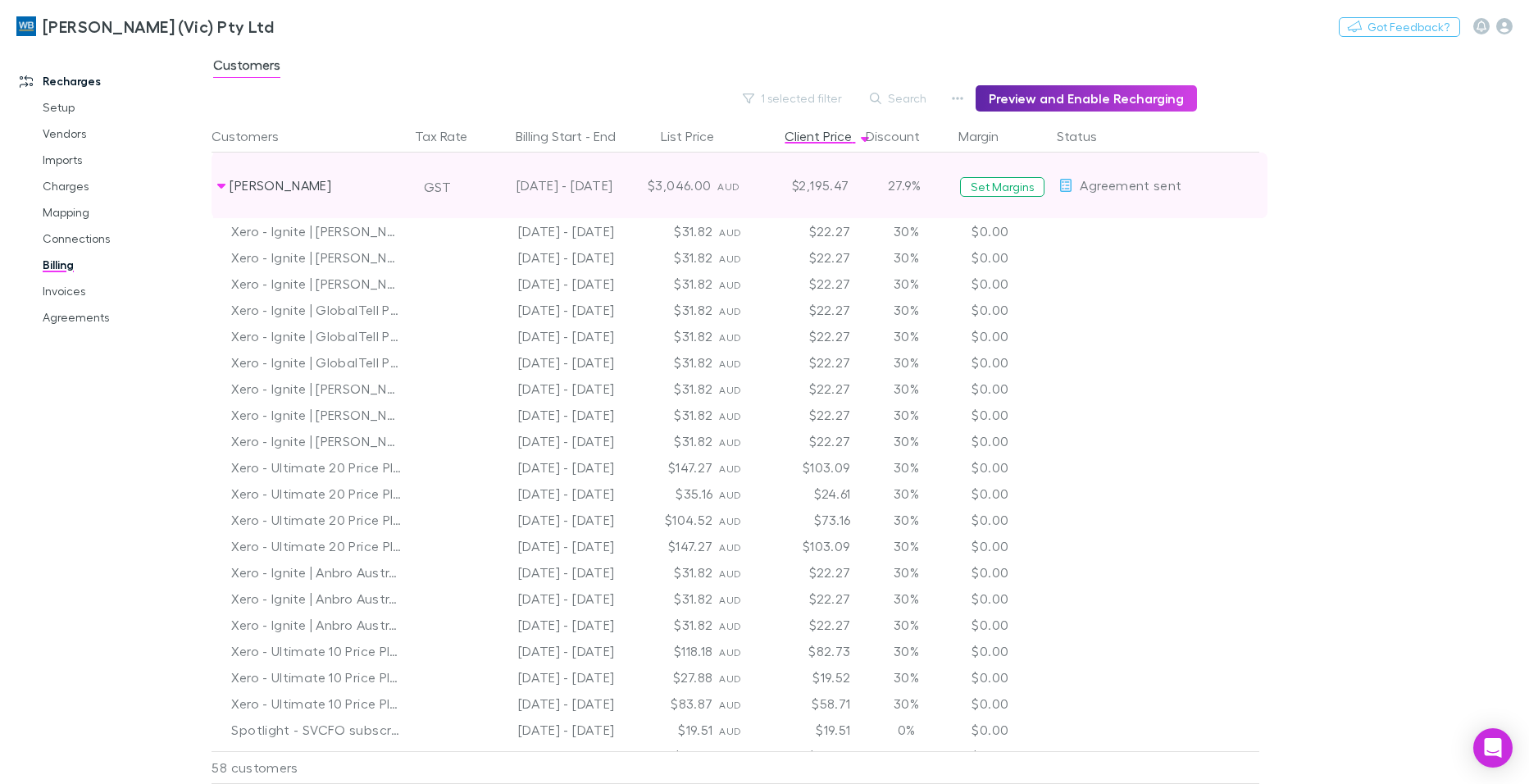
click at [218, 184] on icon at bounding box center [222, 186] width 13 height 13
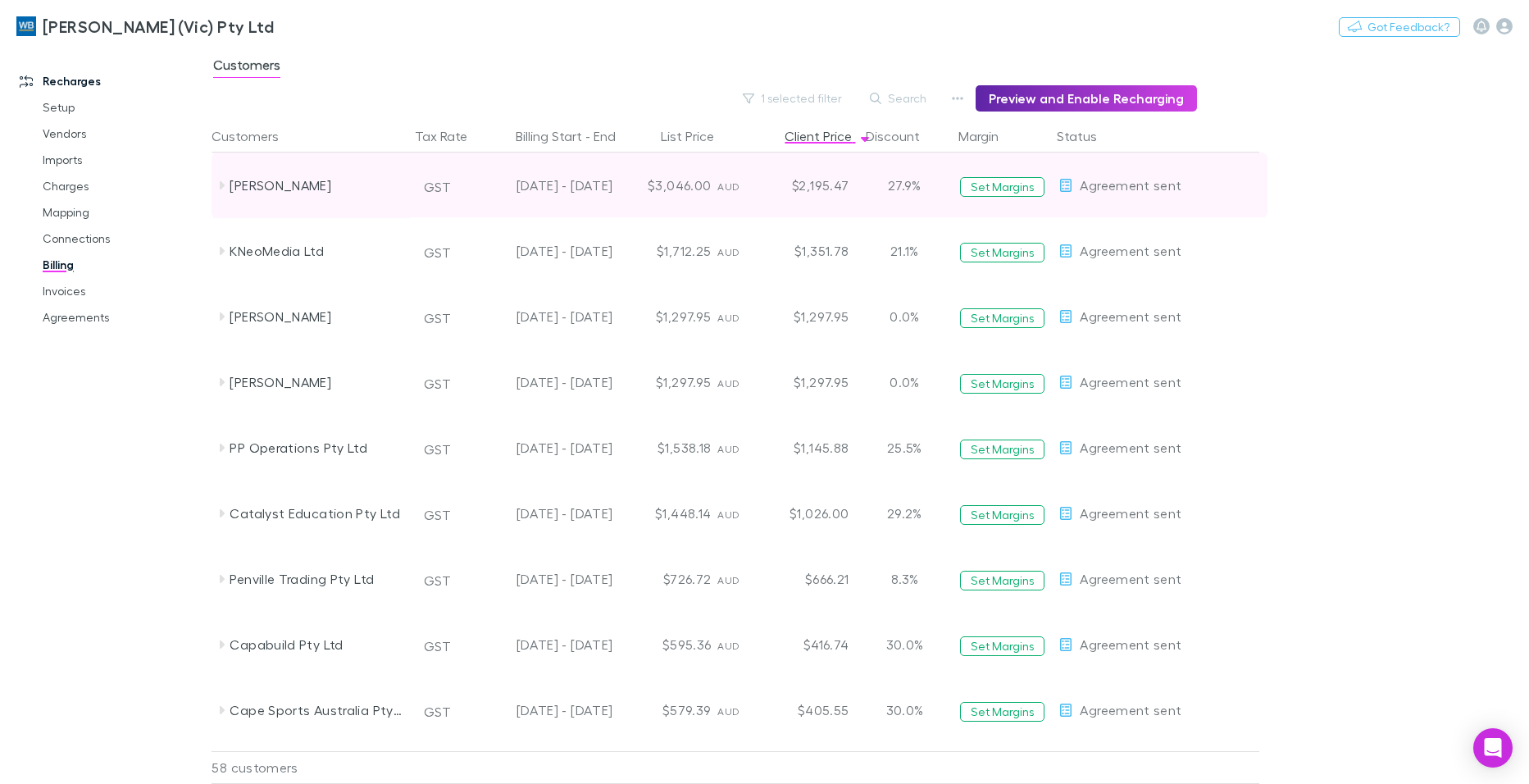
click at [775, 183] on div "$2,195.47" at bounding box center [806, 186] width 99 height 66
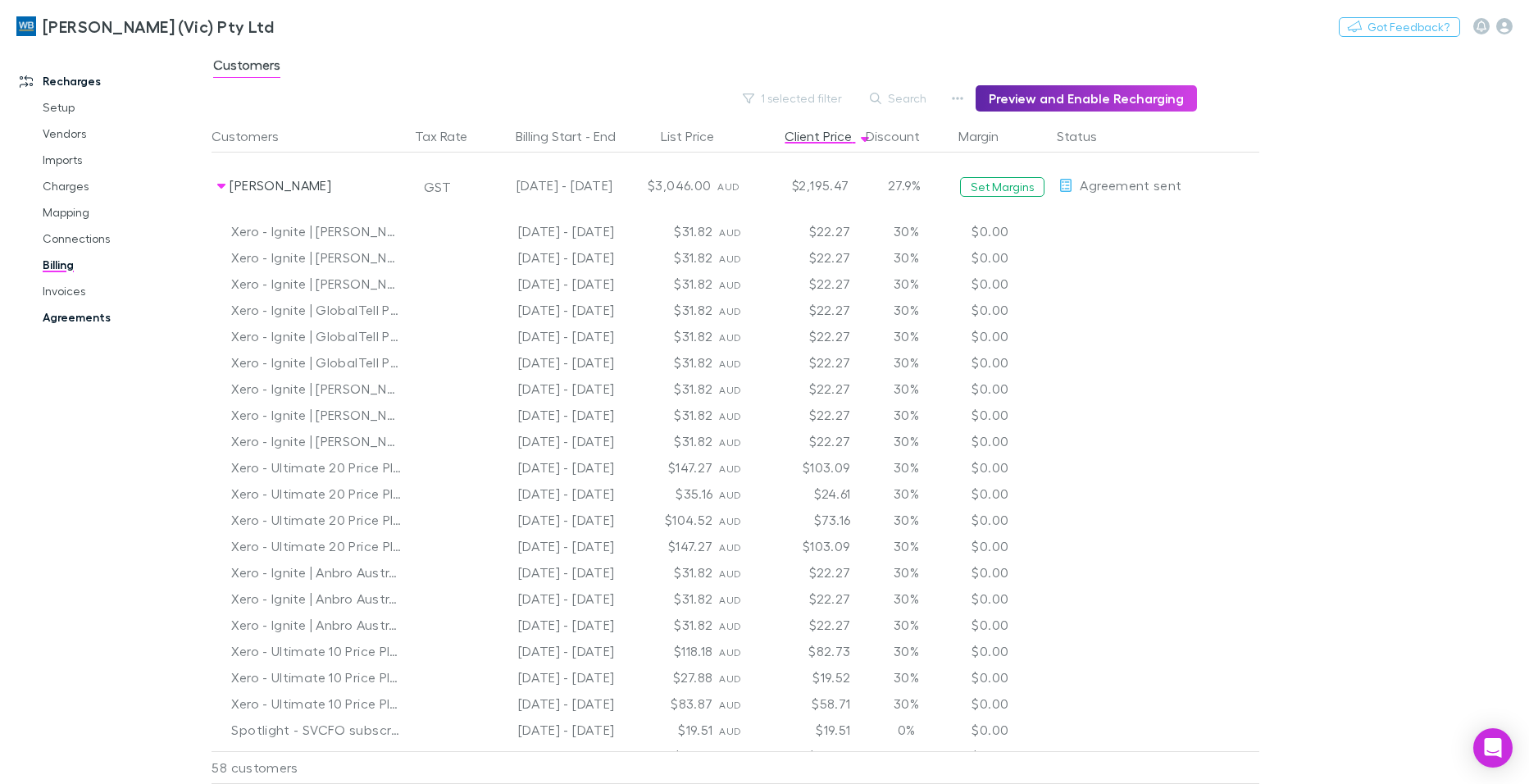
click at [76, 317] on link "Agreements" at bounding box center [123, 317] width 195 height 26
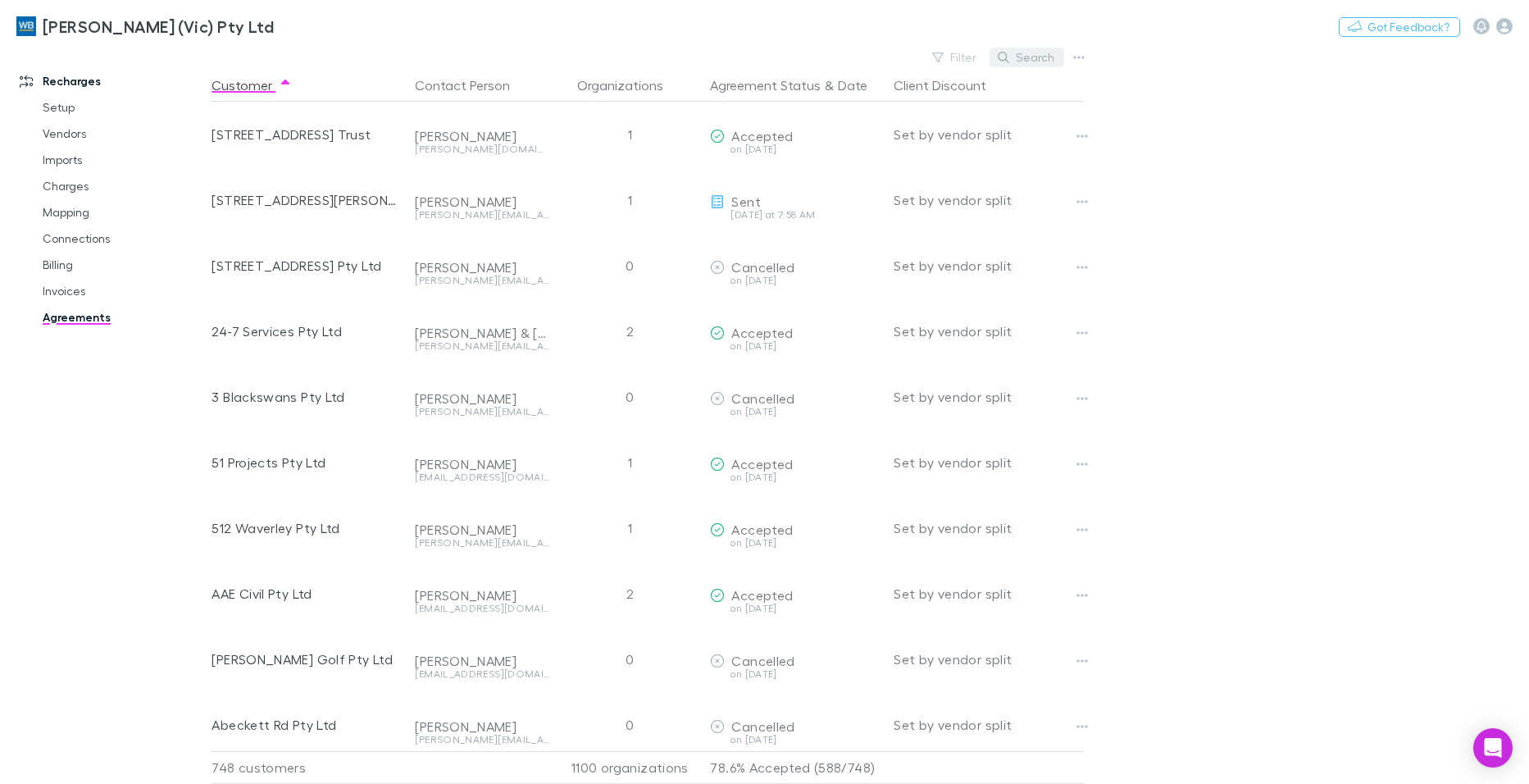
click at [1048, 51] on button "Search" at bounding box center [1026, 57] width 75 height 20
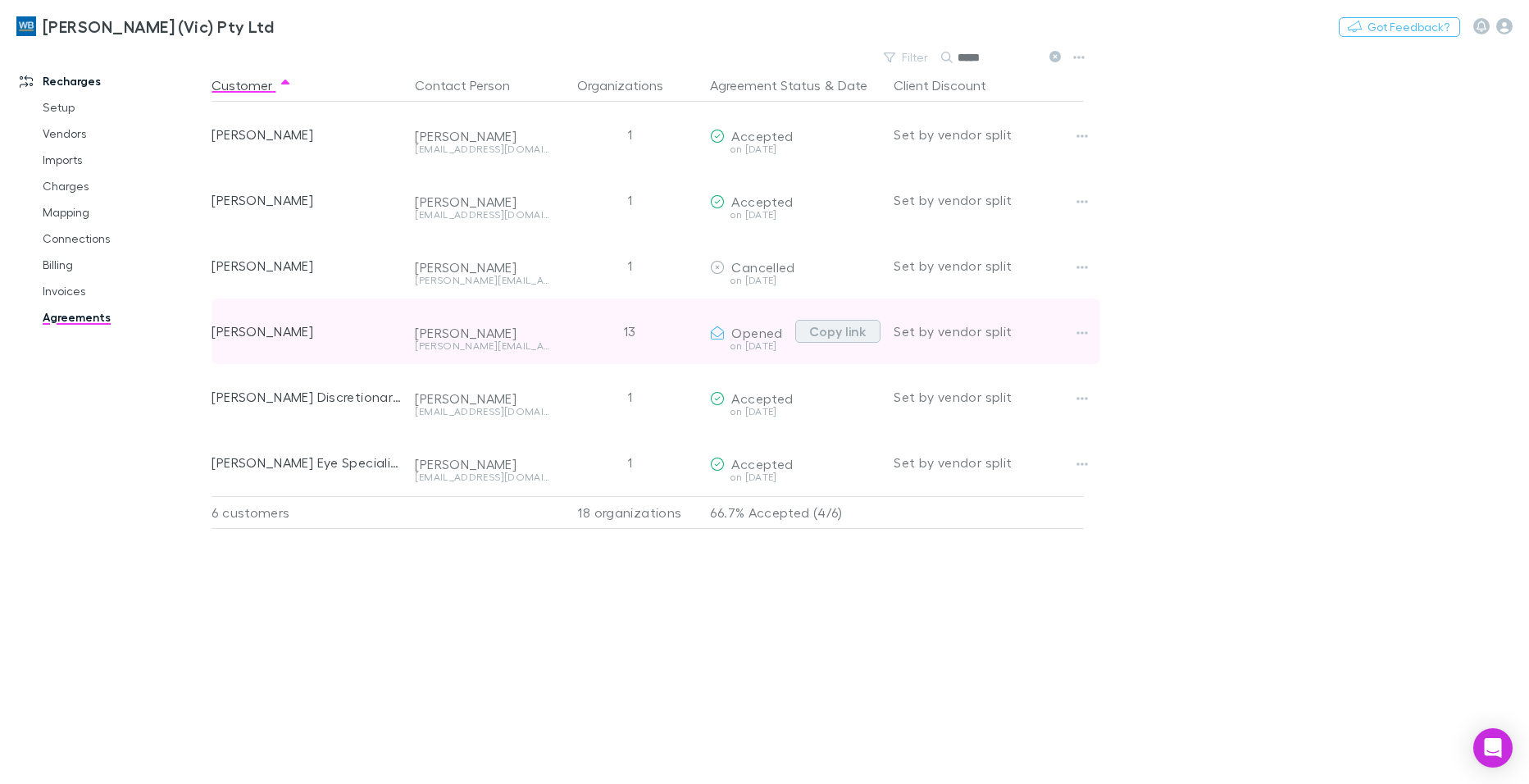
type input "*****"
click at [838, 333] on button "Copy link" at bounding box center [838, 331] width 85 height 23
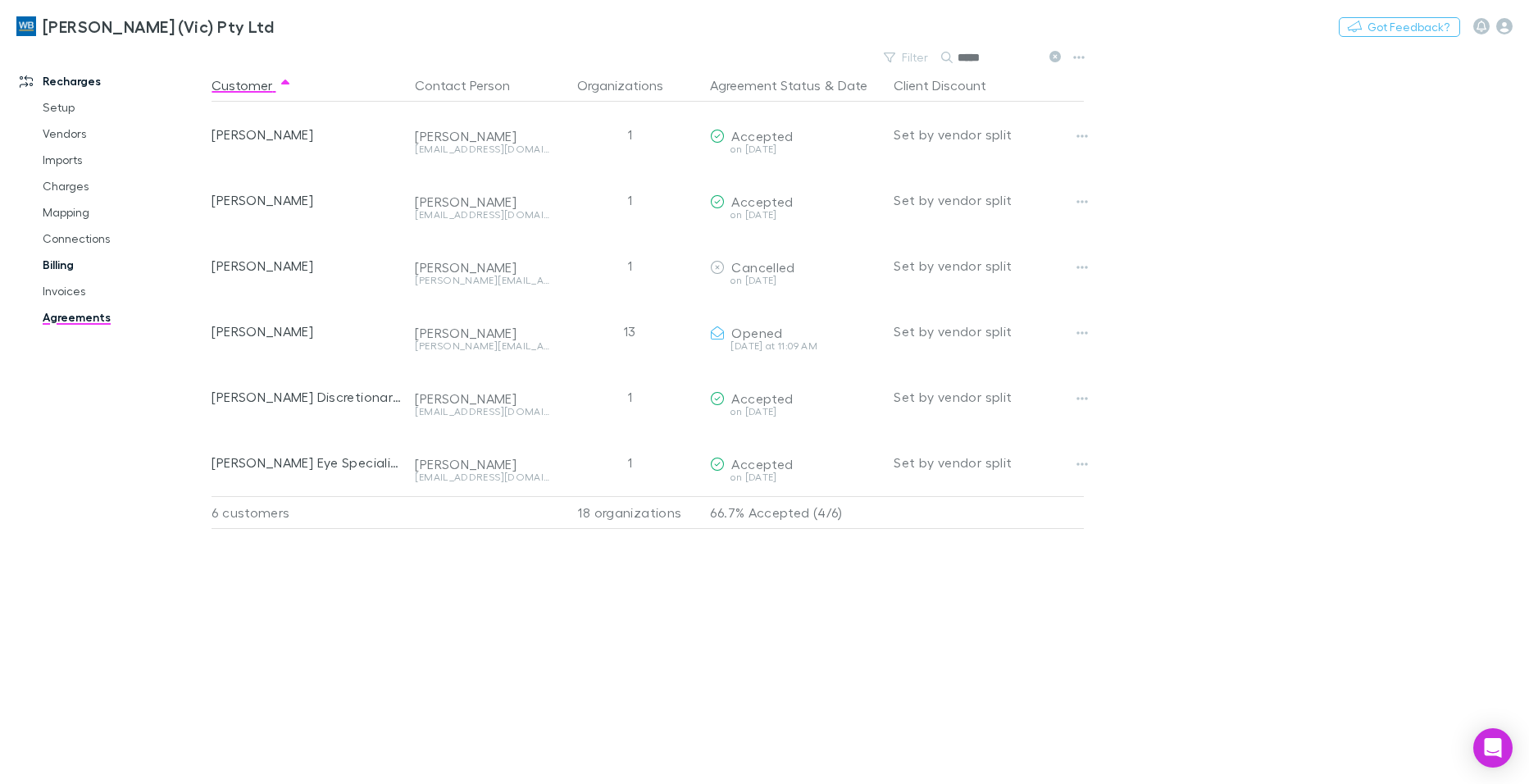
click at [61, 267] on link "Billing" at bounding box center [123, 265] width 195 height 26
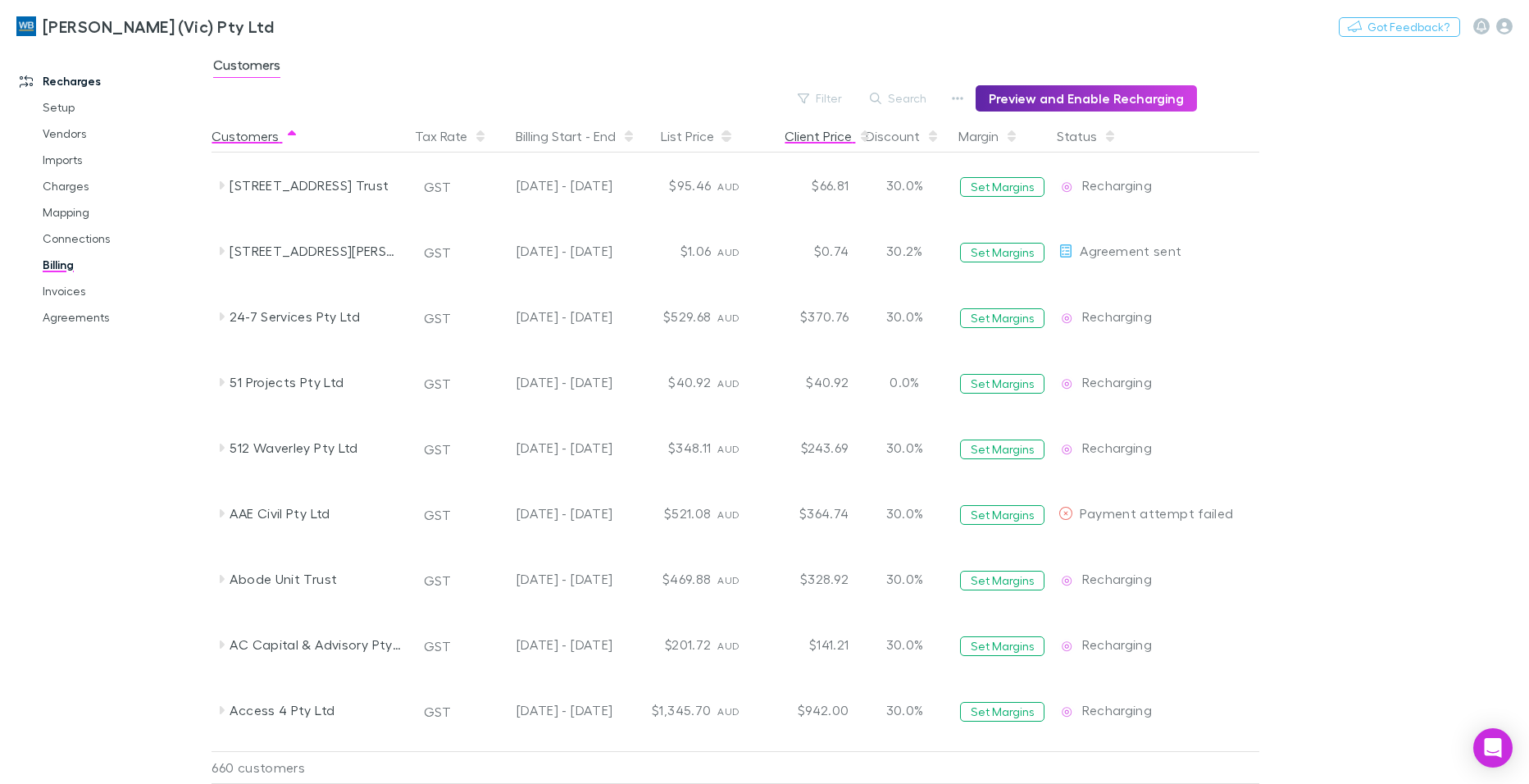
click at [836, 132] on div "Client Price" at bounding box center [829, 136] width 87 height 33
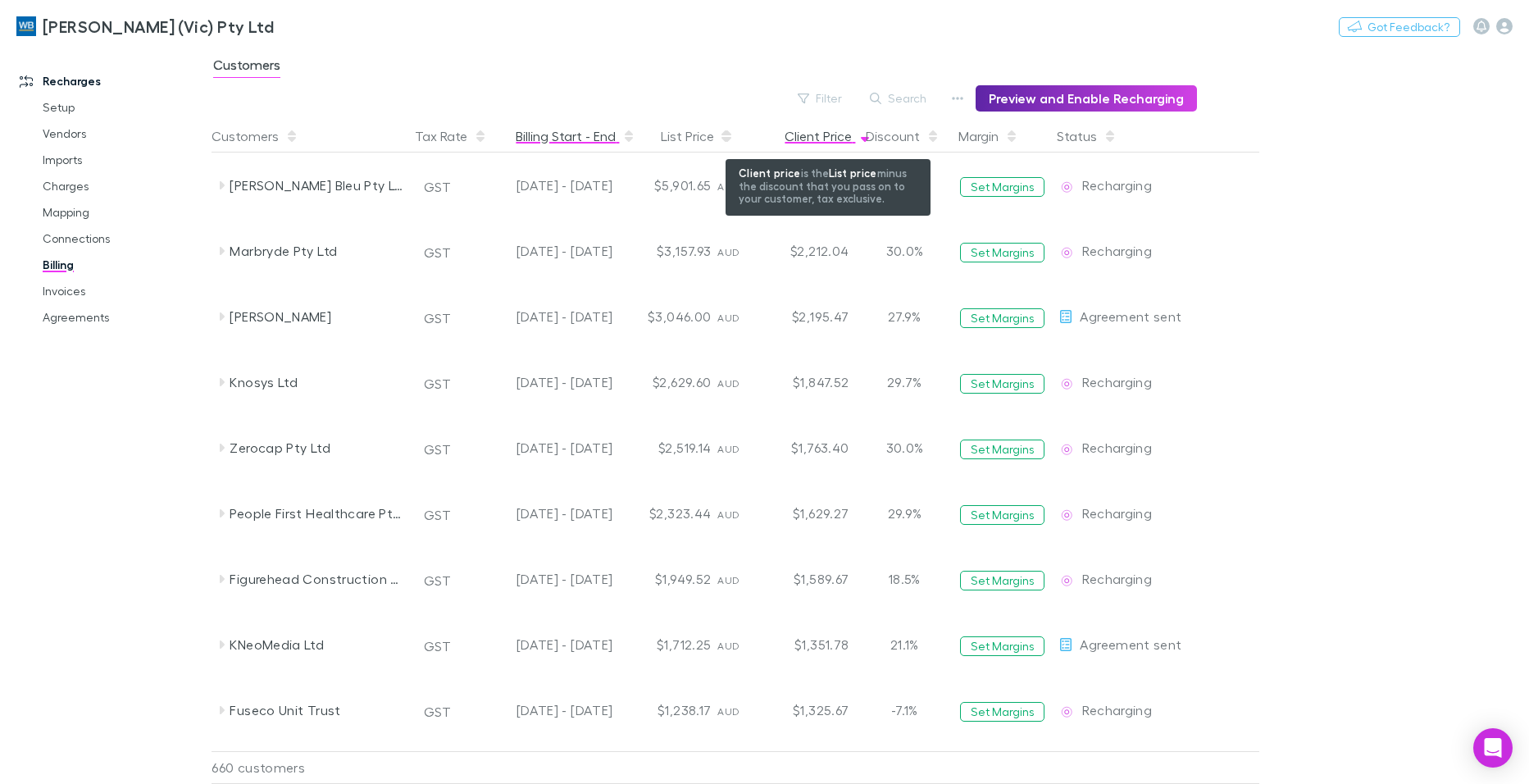
click at [804, 130] on div "Client Price" at bounding box center [829, 136] width 87 height 33
click at [747, 34] on div "[PERSON_NAME] (Vic) Pty Ltd Nothing Got Feedback?" at bounding box center [764, 26] width 1529 height 53
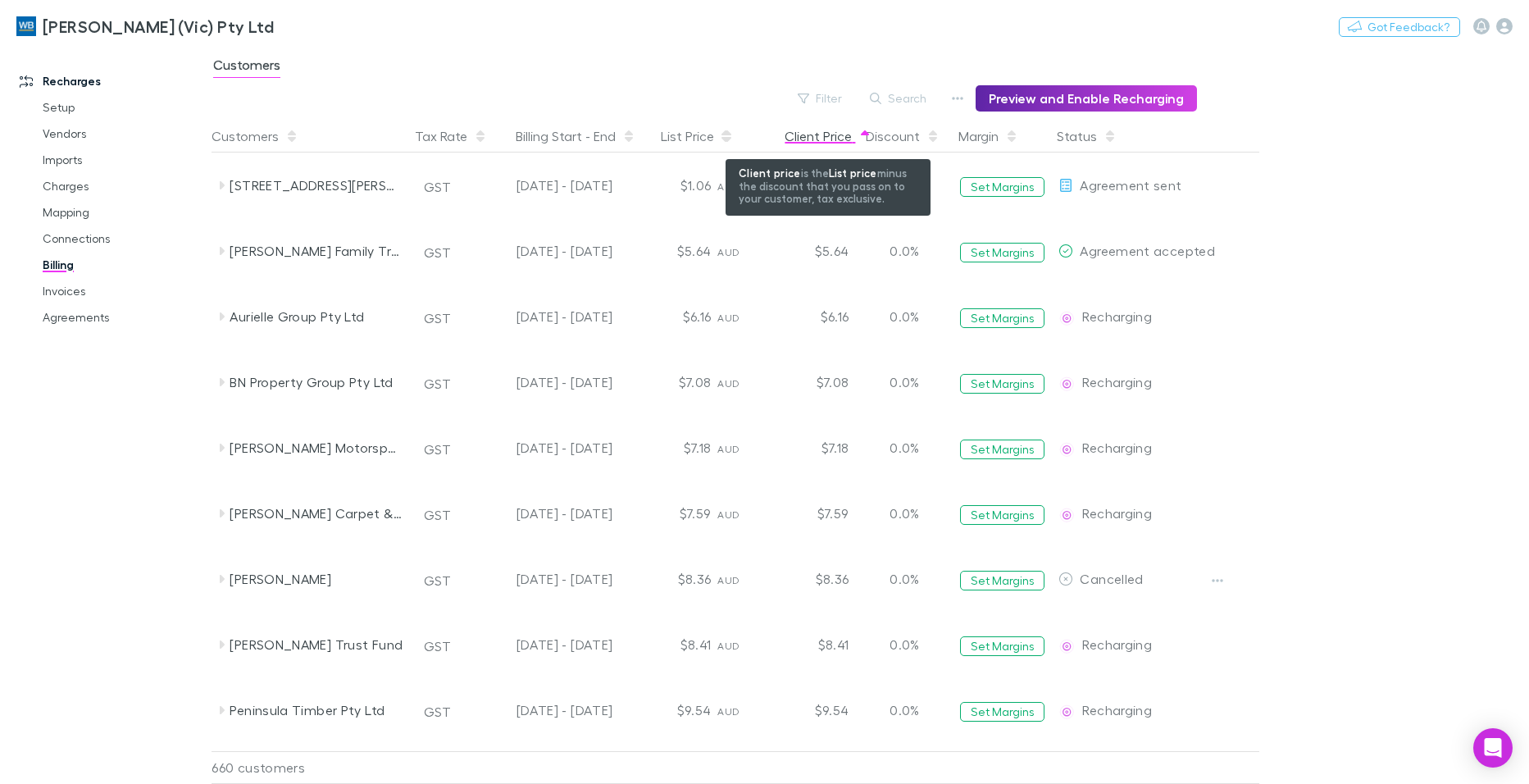
click at [831, 134] on div "Client Price" at bounding box center [829, 136] width 87 height 33
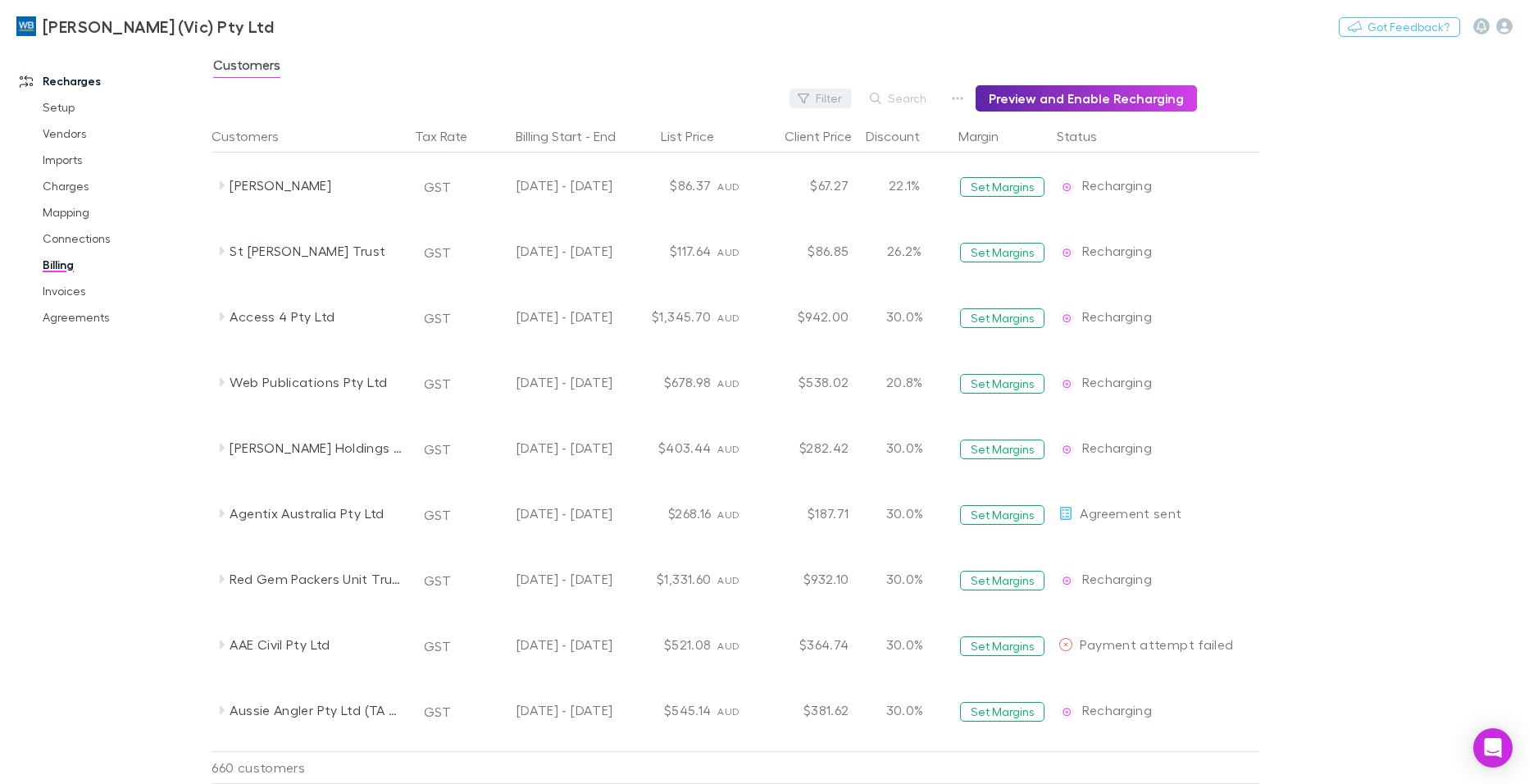
click at [827, 97] on button "Filter" at bounding box center [821, 99] width 62 height 20
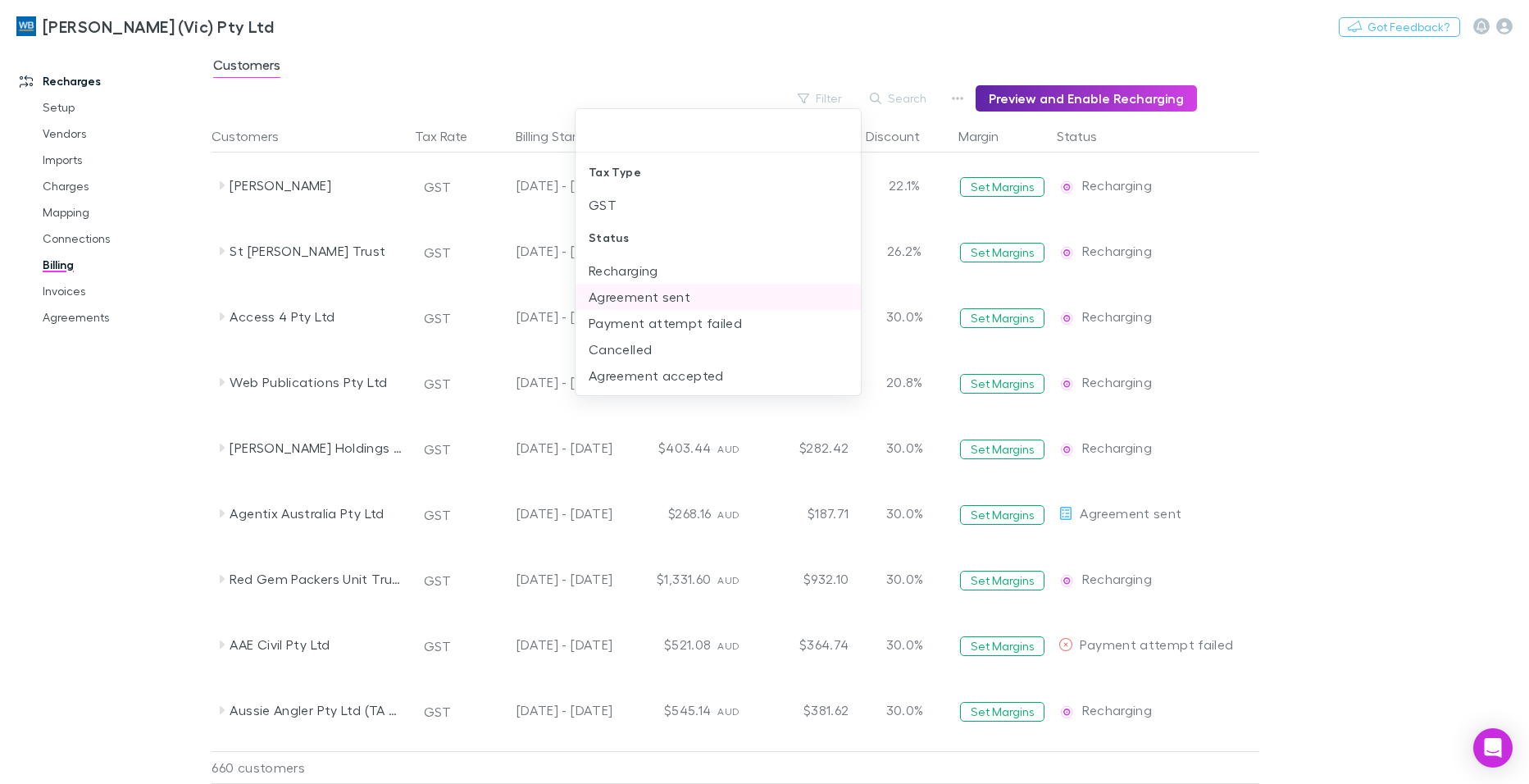
click at [661, 300] on li "Agreement sent" at bounding box center [719, 297] width 286 height 26
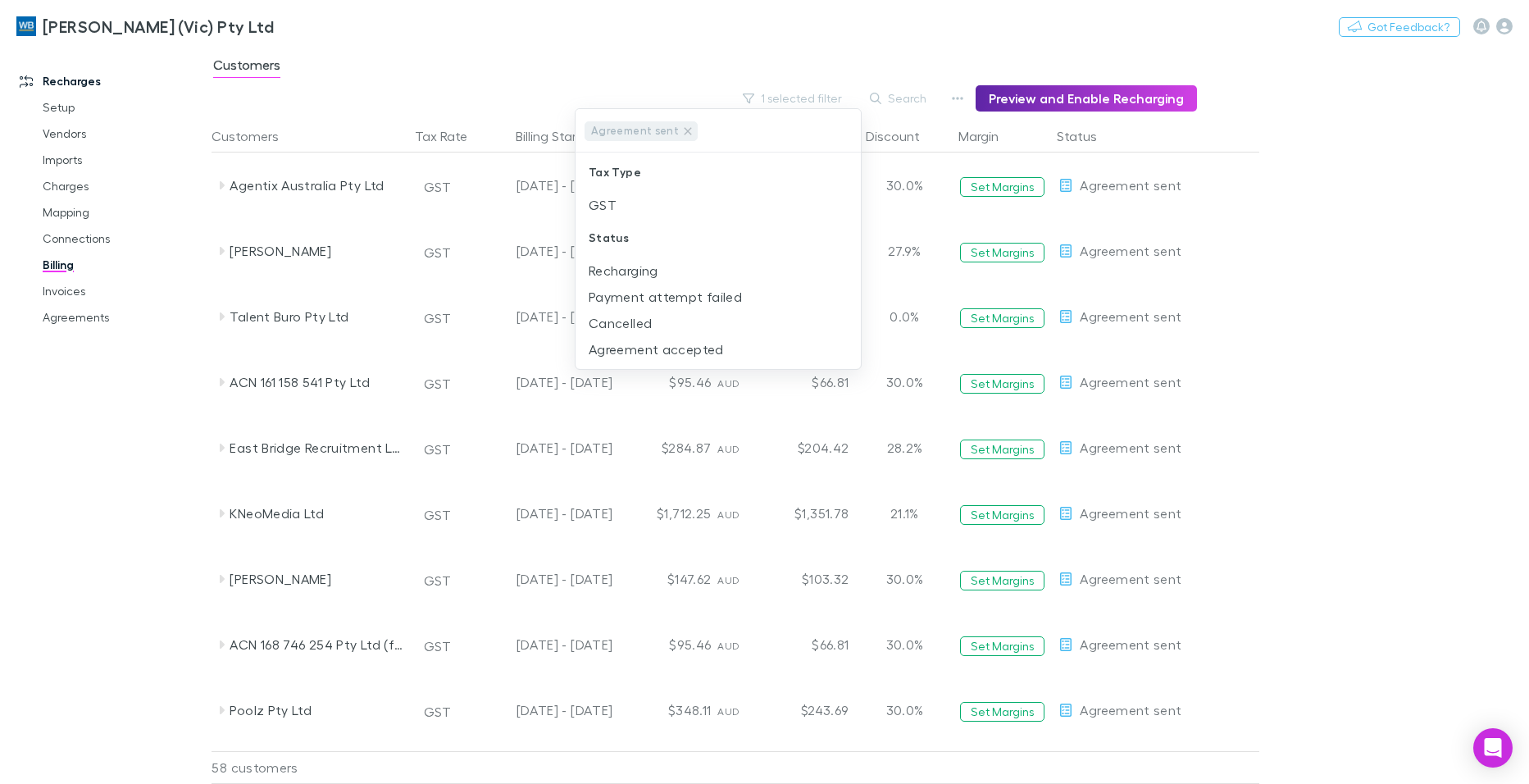
click at [1406, 94] on div at bounding box center [764, 392] width 1529 height 784
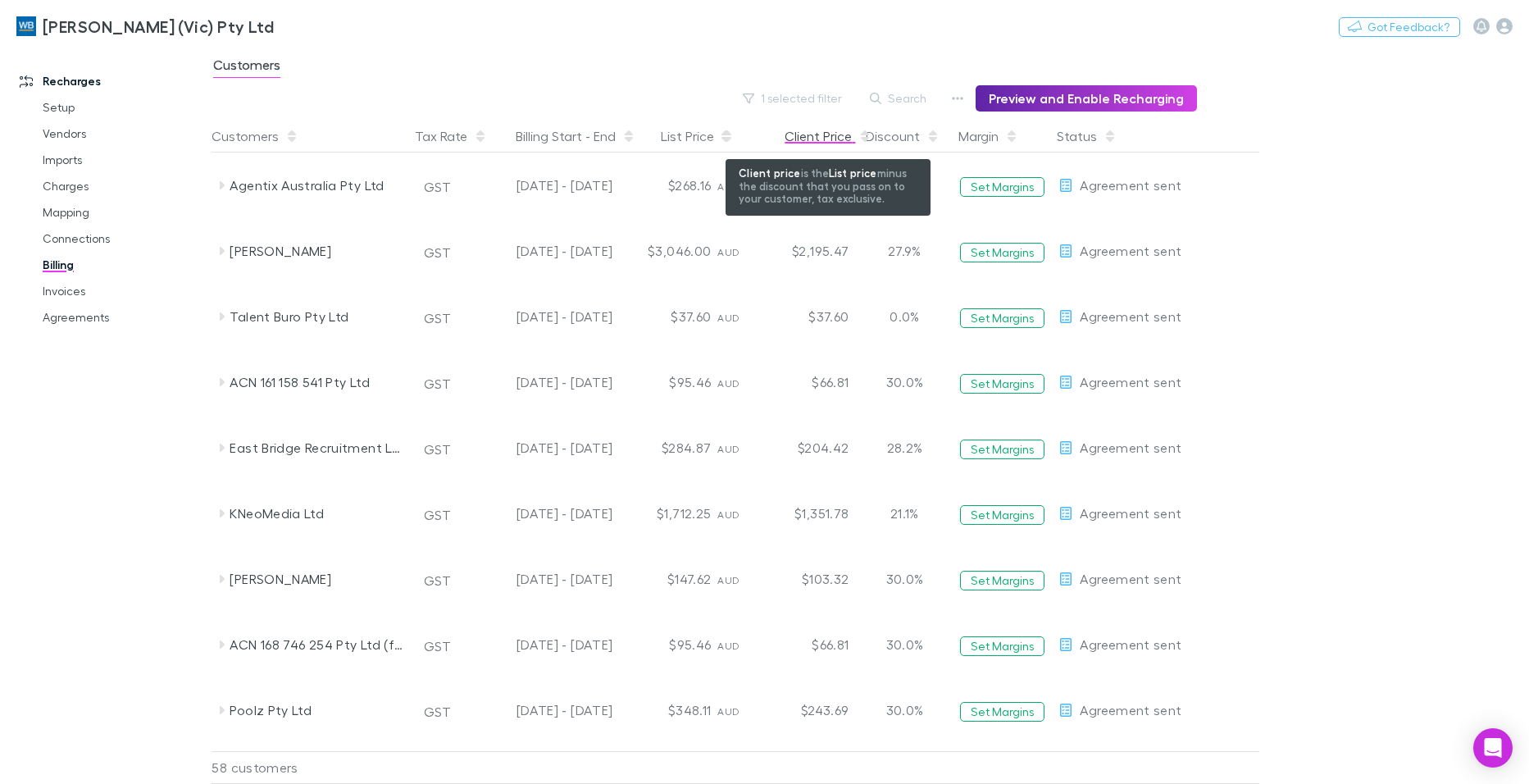
click at [829, 131] on div "Client Price" at bounding box center [829, 136] width 87 height 33
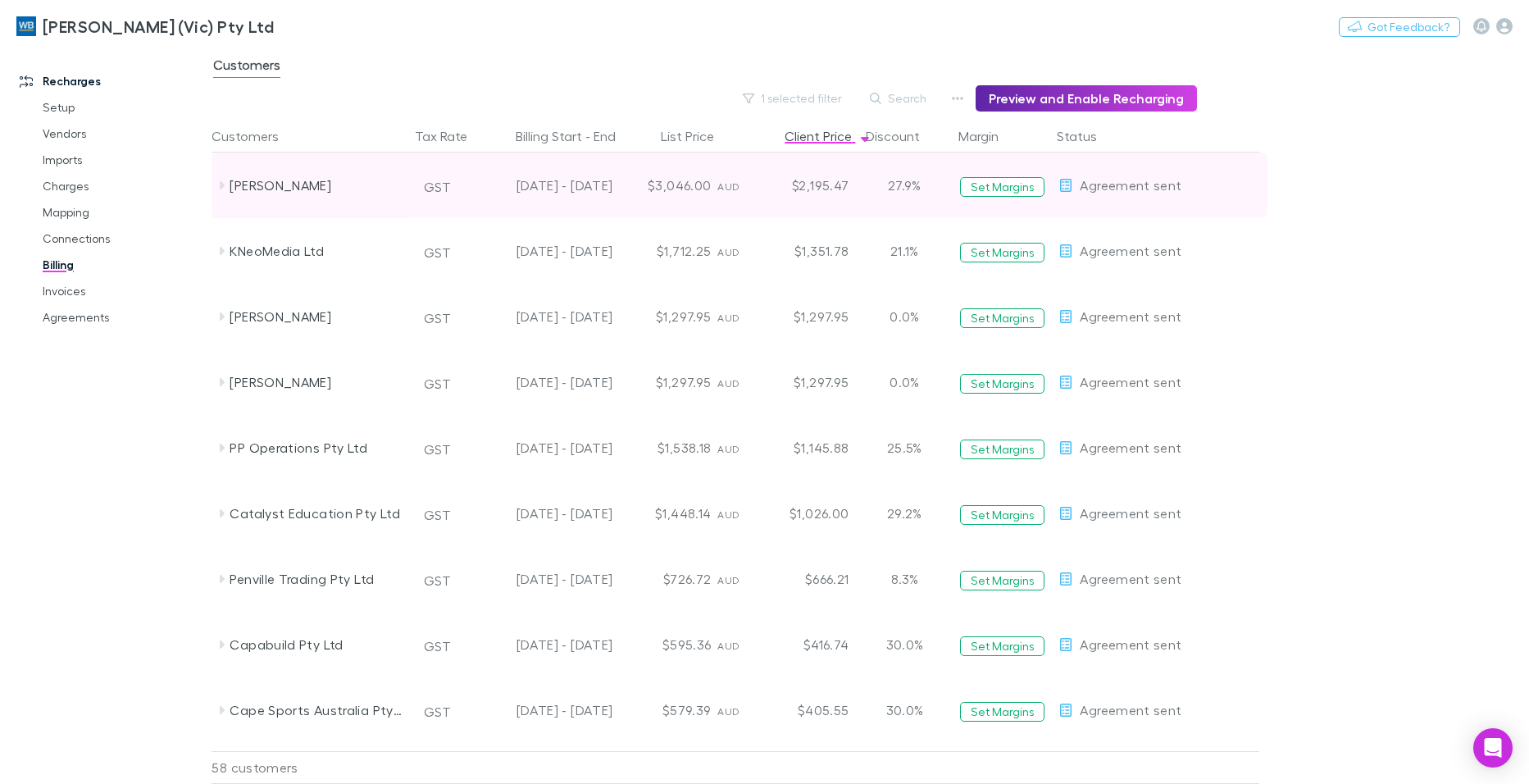
click at [219, 184] on icon at bounding box center [222, 186] width 13 height 13
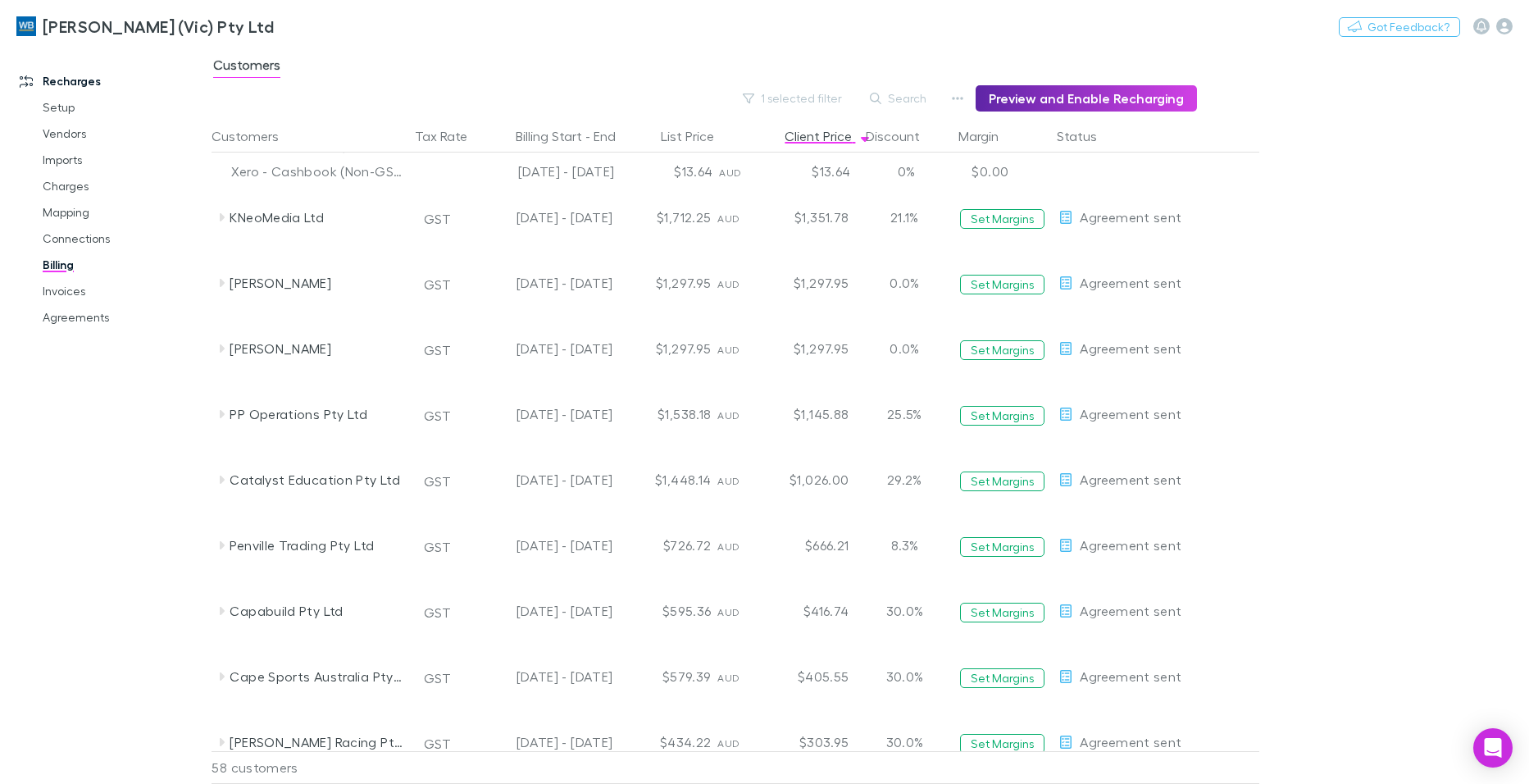
scroll to position [1312, 0]
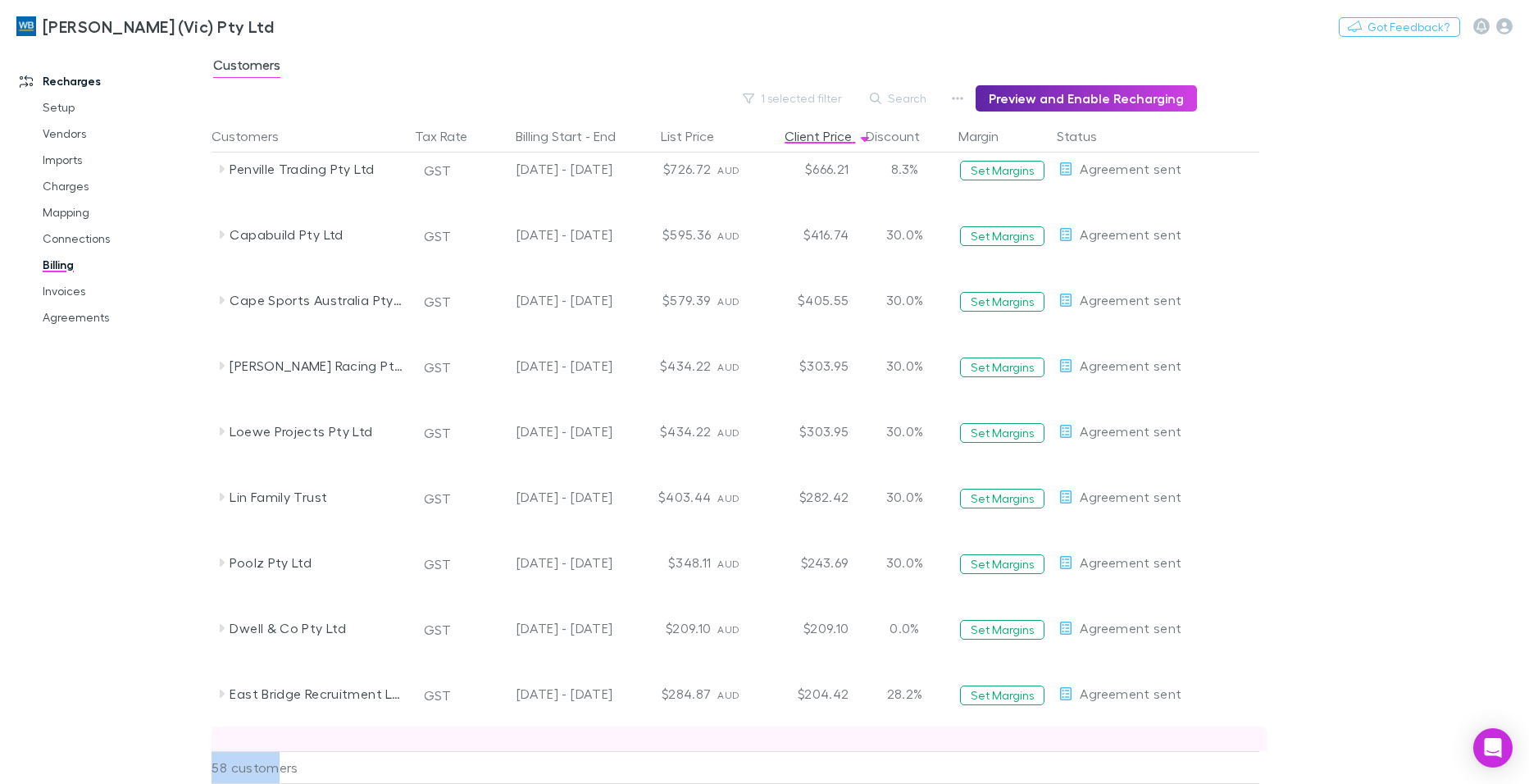
drag, startPoint x: 280, startPoint y: 783, endPoint x: 826, endPoint y: 745, distance: 547.3
click at [826, 745] on div "Customers Tax Rate Billing Start - End List Price Client Price Discount Margin …" at bounding box center [775, 452] width 1127 height 664
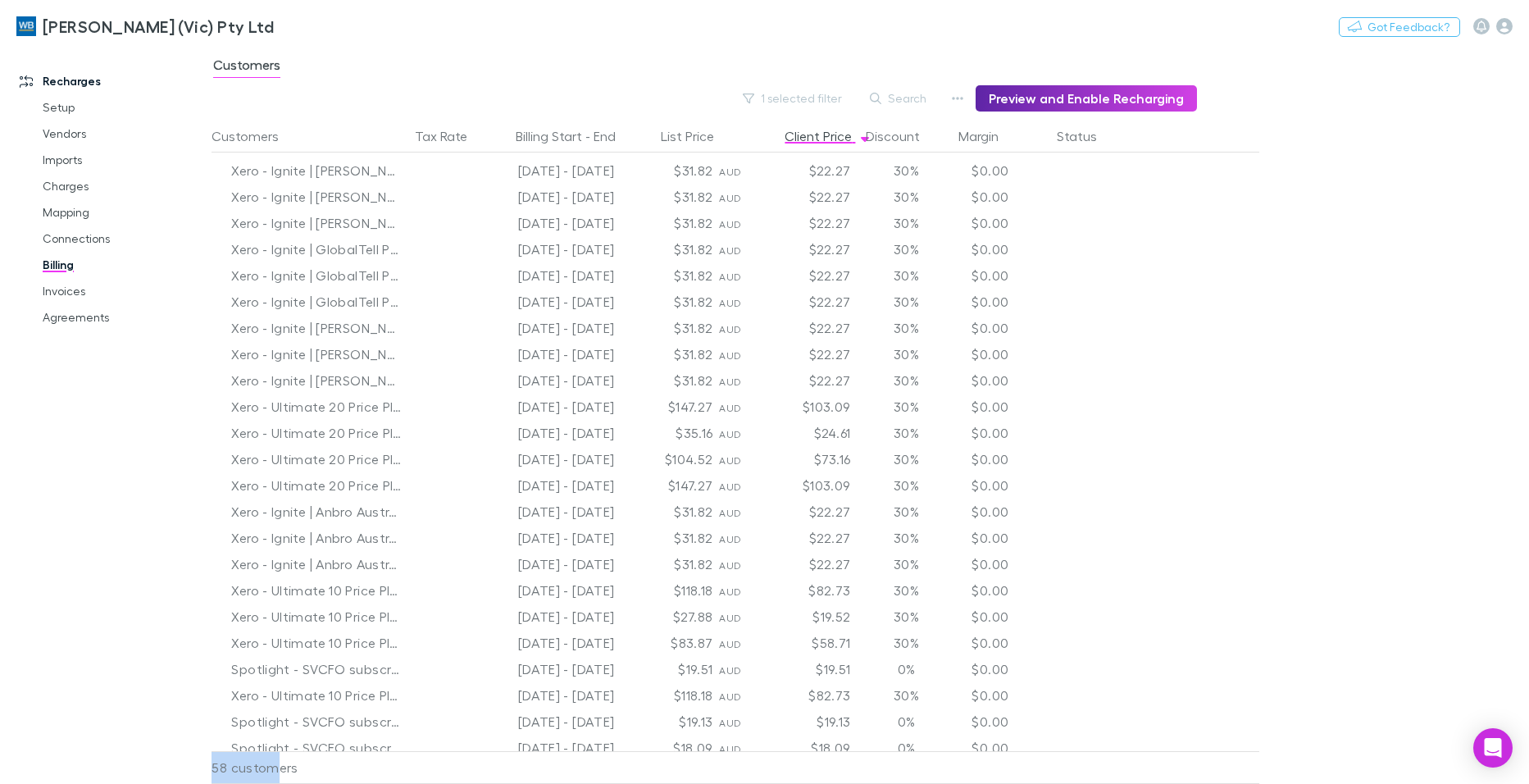
scroll to position [0, 0]
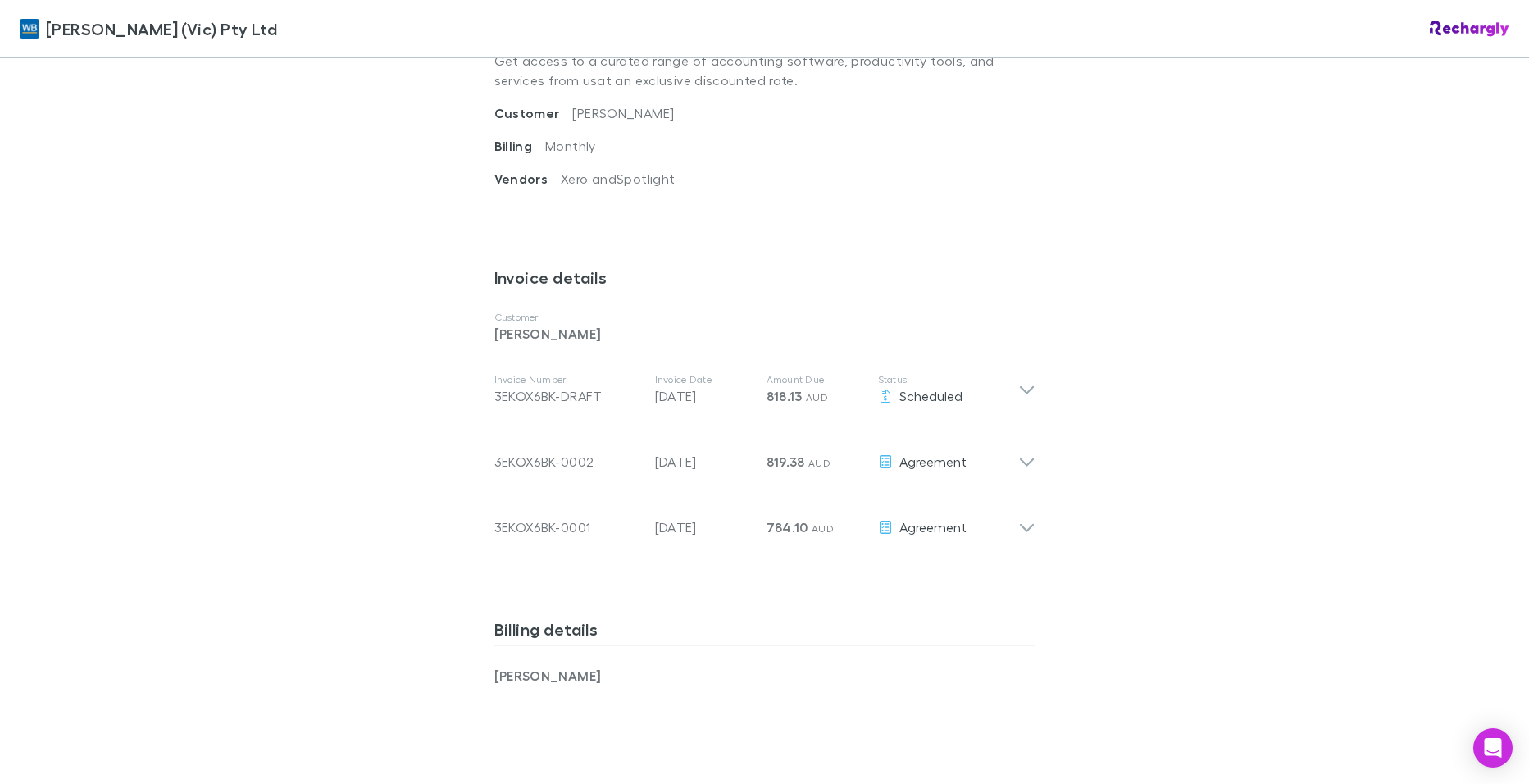
scroll to position [574, 0]
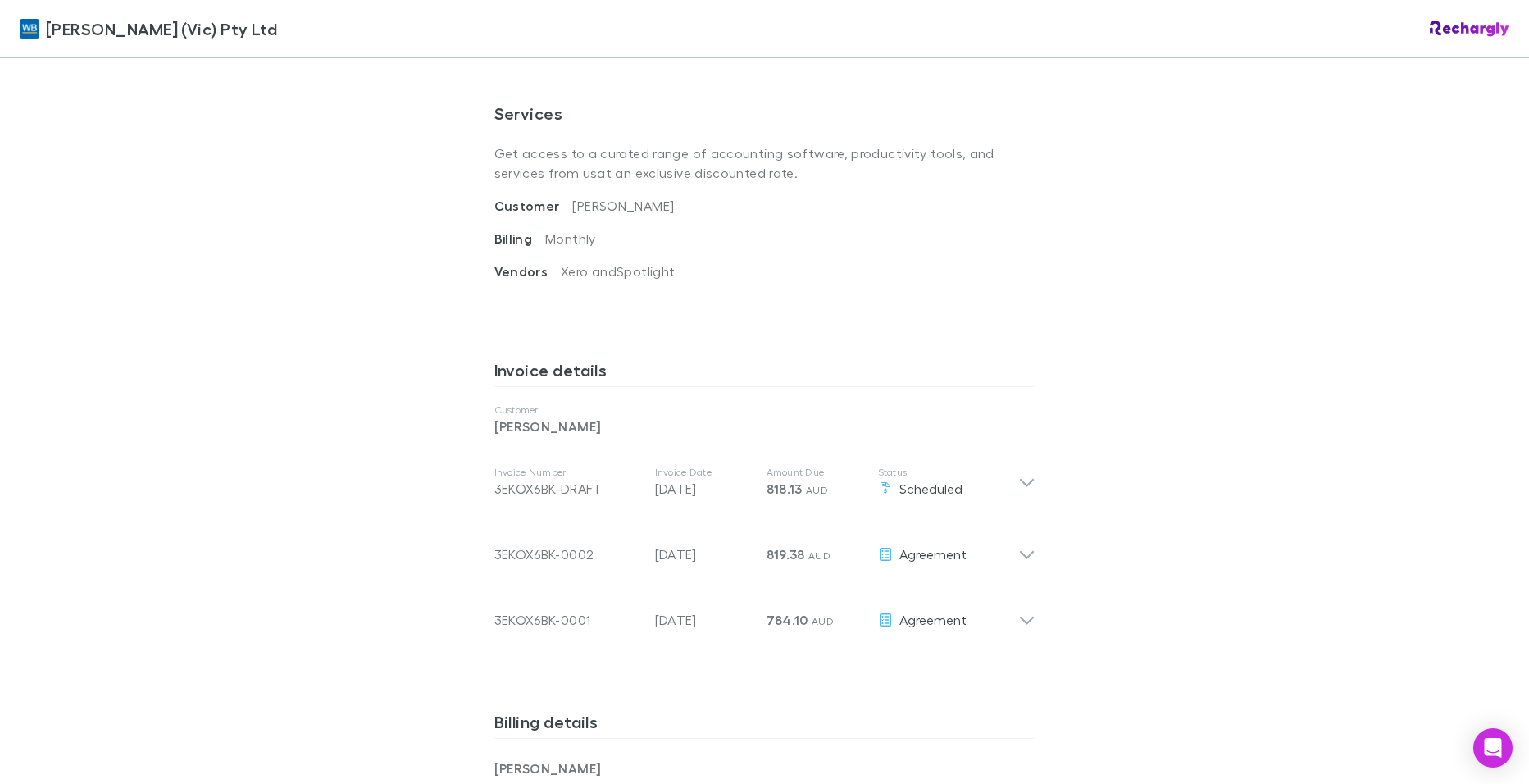
drag, startPoint x: 707, startPoint y: 207, endPoint x: 566, endPoint y: 207, distance: 141.0
click at [566, 207] on div "Customer Jones, Rodney Edwin" at bounding box center [764, 213] width 541 height 33
click at [572, 212] on span "[PERSON_NAME]" at bounding box center [623, 205] width 102 height 16
drag, startPoint x: 564, startPoint y: 206, endPoint x: 690, endPoint y: 206, distance: 126.0
click at [674, 206] on span "[PERSON_NAME]" at bounding box center [623, 205] width 102 height 16
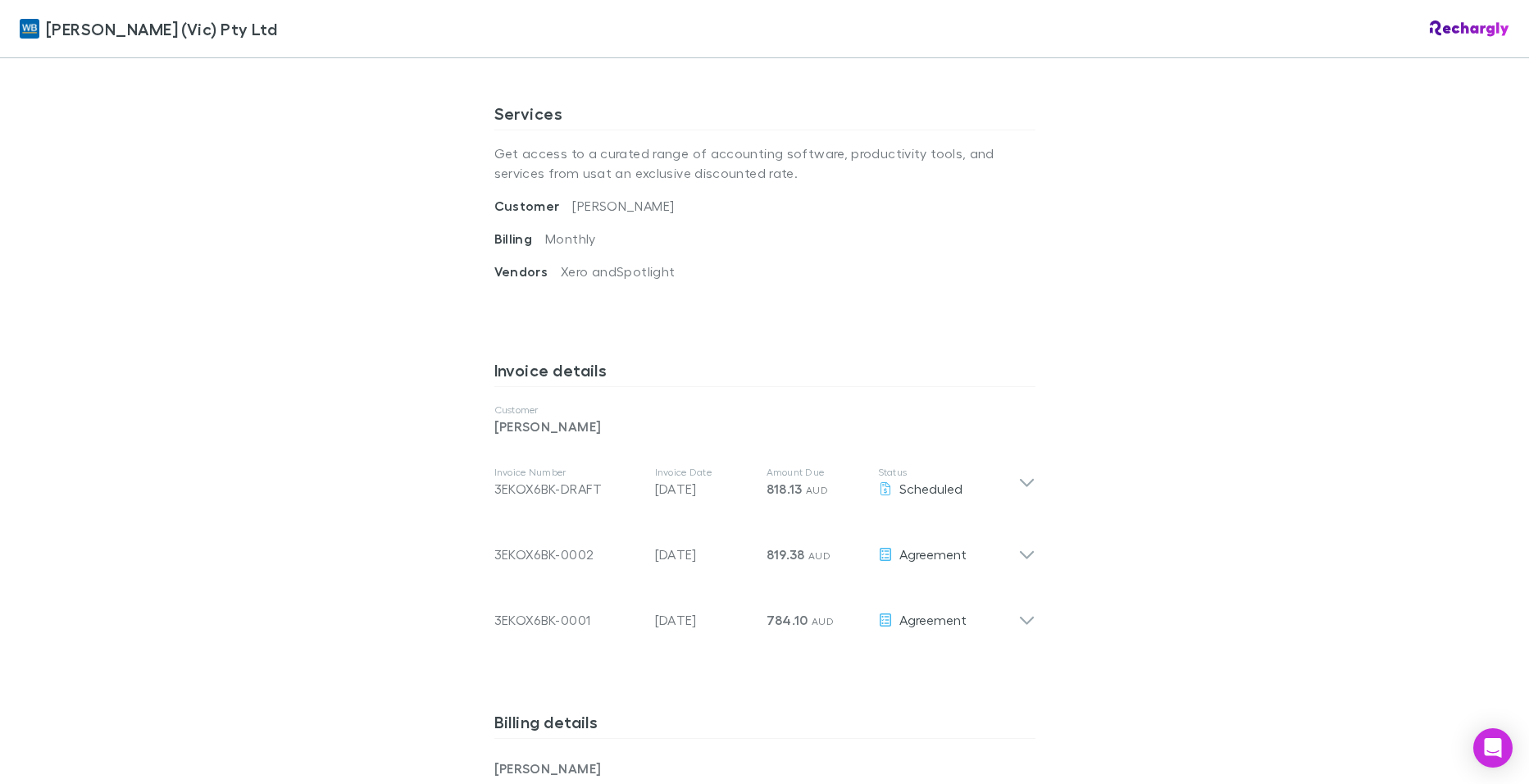
drag, startPoint x: 690, startPoint y: 206, endPoint x: 674, endPoint y: 208, distance: 16.1
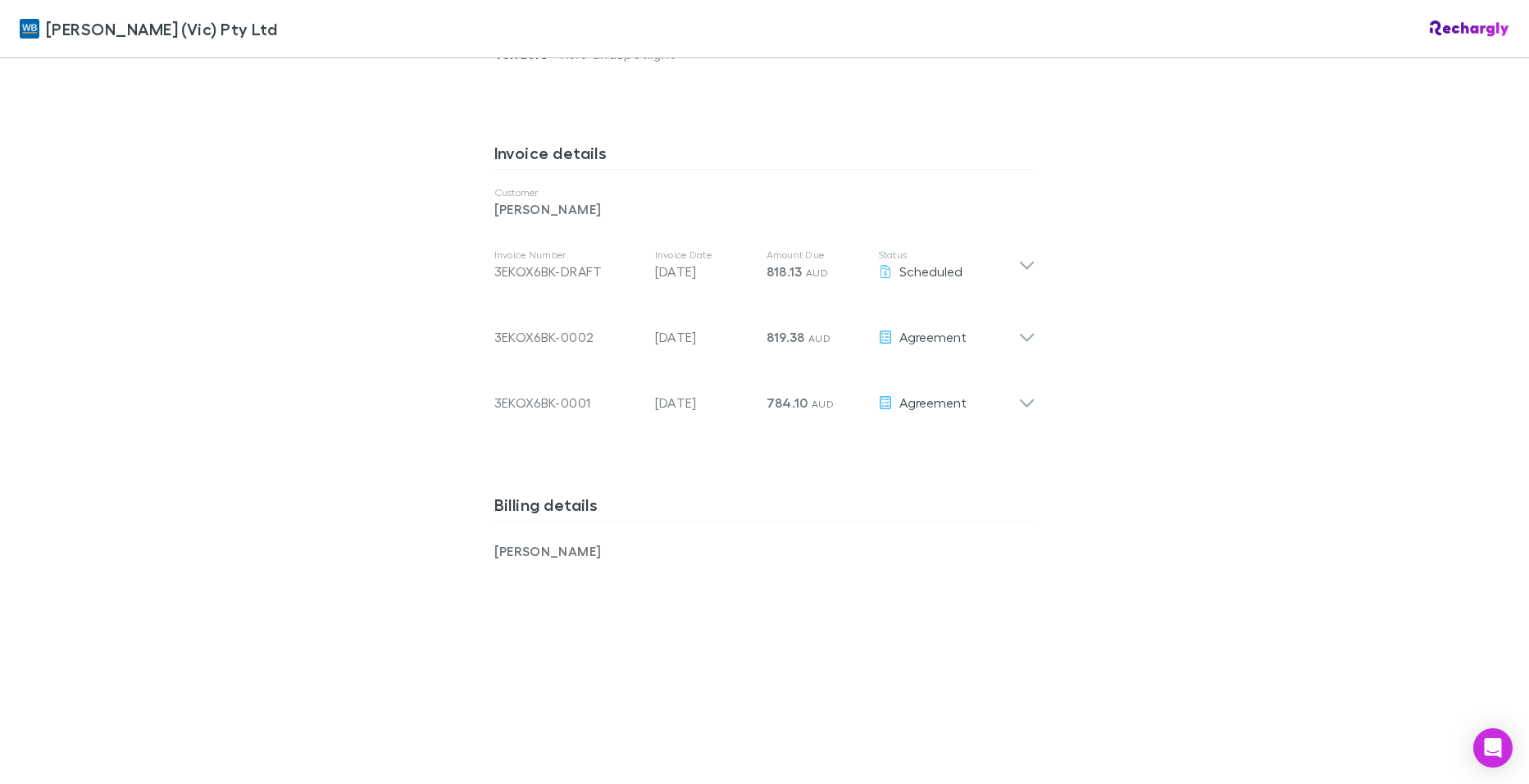
scroll to position [820, 0]
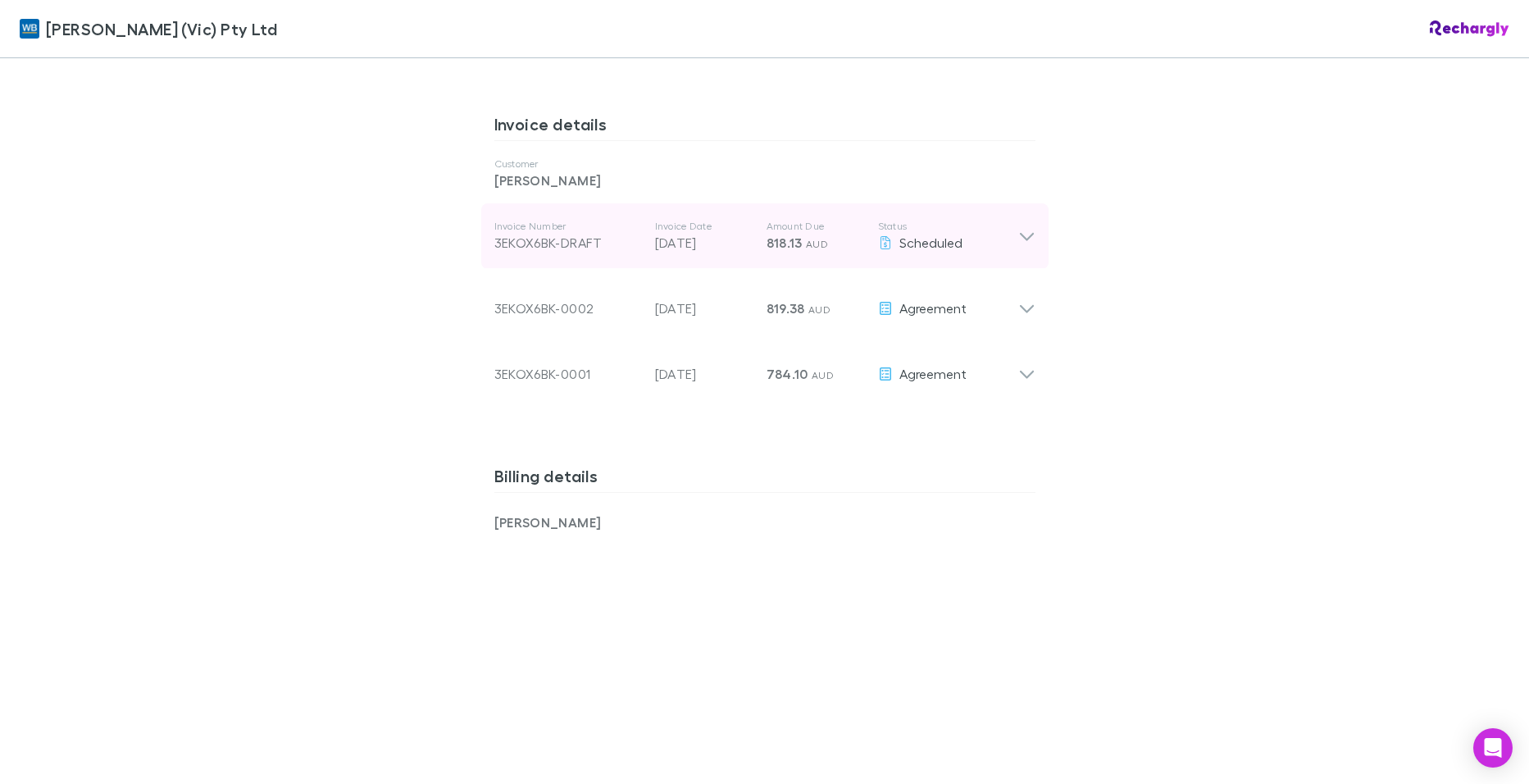
click at [1023, 237] on icon at bounding box center [1026, 237] width 14 height 8
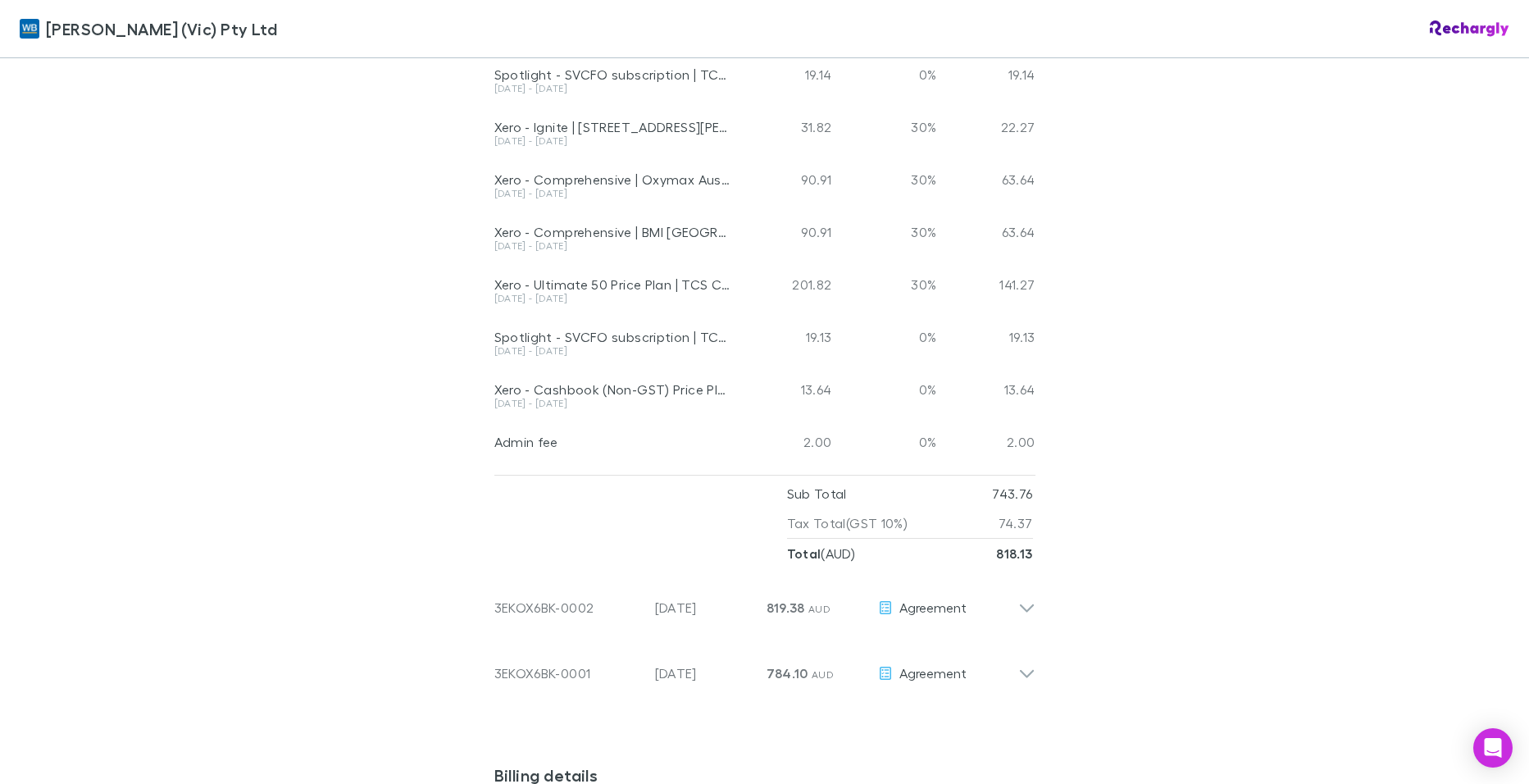
scroll to position [1639, 0]
